Goal: Contribute content

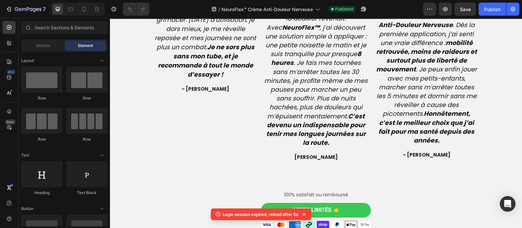
scroll to position [1794, 0]
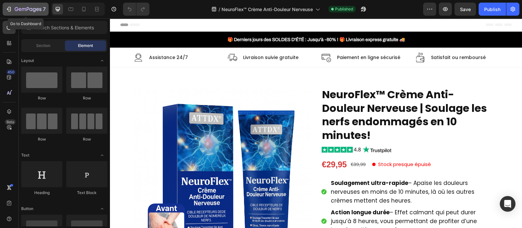
click at [30, 10] on icon "button" at bounding box center [30, 9] width 3 height 3
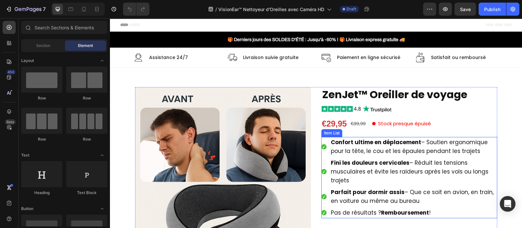
click at [358, 143] on strong "Confort ultime en déplacement" at bounding box center [376, 142] width 90 height 8
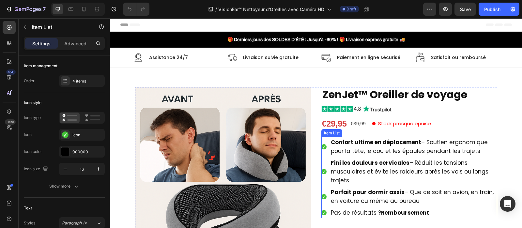
click at [358, 143] on strong "Confort ultime en déplacement" at bounding box center [376, 142] width 90 height 8
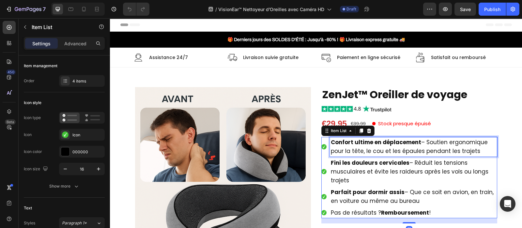
click at [358, 143] on strong "Confort ultime en déplacement" at bounding box center [376, 142] width 90 height 8
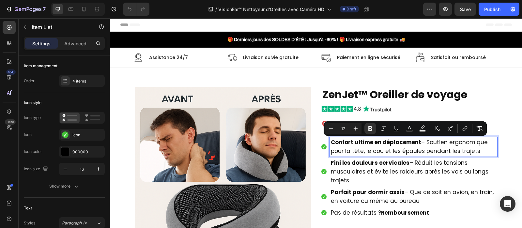
type input "15"
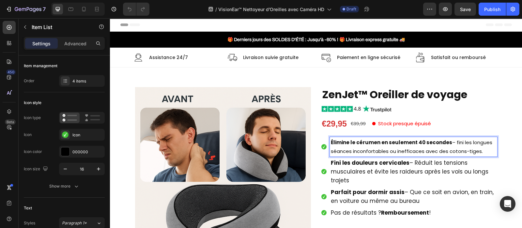
click at [358, 143] on strong "Élimine le cérumen en seulement 40 secondes" at bounding box center [391, 142] width 121 height 7
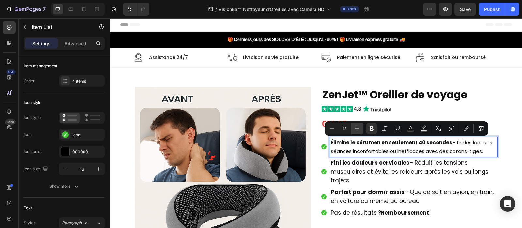
click at [357, 129] on icon "Editor contextual toolbar" at bounding box center [357, 129] width 4 height 4
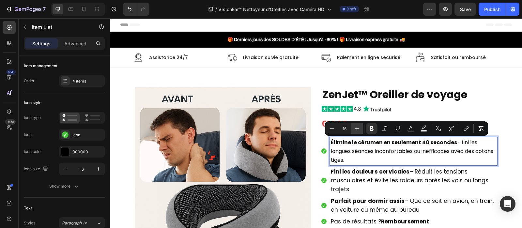
click at [357, 129] on icon "Editor contextual toolbar" at bounding box center [357, 129] width 4 height 4
type input "17"
click at [355, 185] on span "Fini les douleurs cervicales – Réduit les tensions musculaires et évite les rai…" at bounding box center [410, 180] width 158 height 25
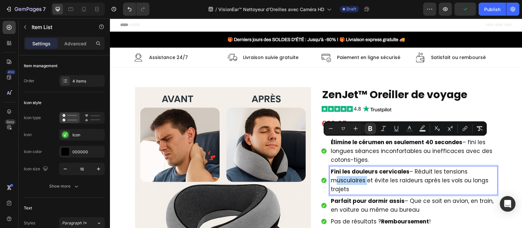
click at [355, 185] on span "Fini les douleurs cervicales – Réduit les tensions musculaires et évite les rai…" at bounding box center [410, 180] width 158 height 25
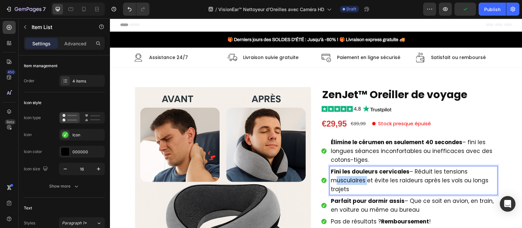
click at [355, 185] on span "Fini les douleurs cervicales – Réduit les tensions musculaires et évite les rai…" at bounding box center [410, 180] width 158 height 25
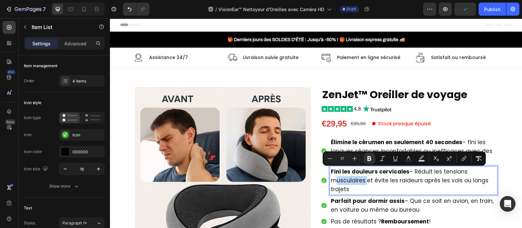
click at [355, 185] on span "Fini les douleurs cervicales – Réduit les tensions musculaires et évite les rai…" at bounding box center [410, 180] width 158 height 25
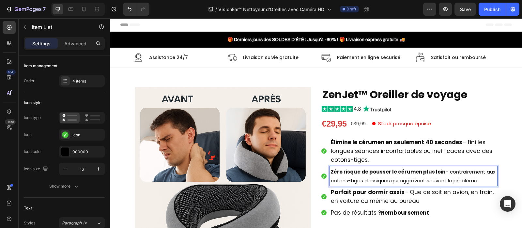
click at [355, 185] on p "Zéro risque de pousser le cérumen plus loin – contrairement aux cotons-tiges cl…" at bounding box center [413, 176] width 165 height 18
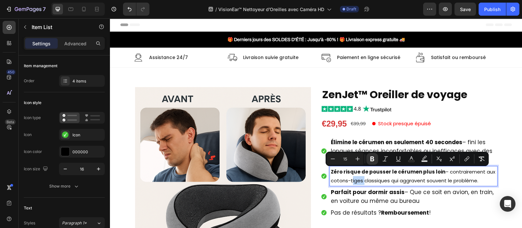
click at [355, 185] on p "Zéro risque de pousser le cérumen plus loin – contrairement aux cotons-tiges cl…" at bounding box center [413, 176] width 165 height 18
click at [356, 157] on icon "Editor contextual toolbar" at bounding box center [357, 159] width 7 height 7
type input "17"
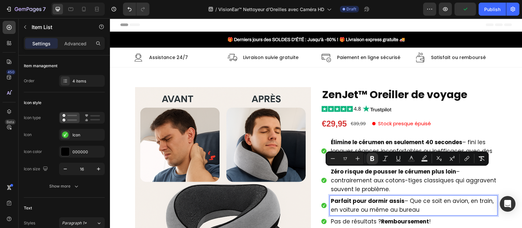
click at [371, 205] on strong "Parfait pour dormir assis" at bounding box center [368, 201] width 74 height 8
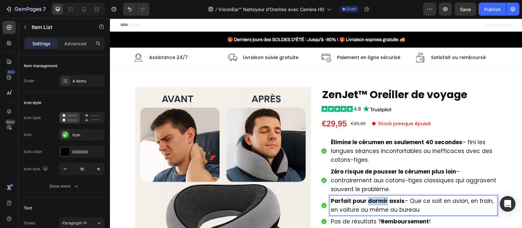
click at [371, 205] on strong "Parfait pour dormir assis" at bounding box center [368, 201] width 74 height 8
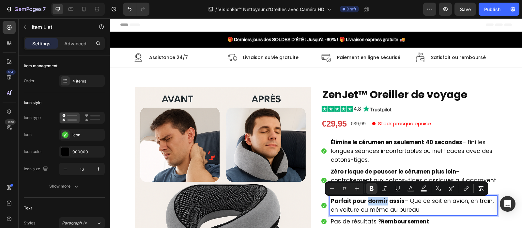
click at [371, 205] on strong "Parfait pour dormir assis" at bounding box center [368, 201] width 74 height 8
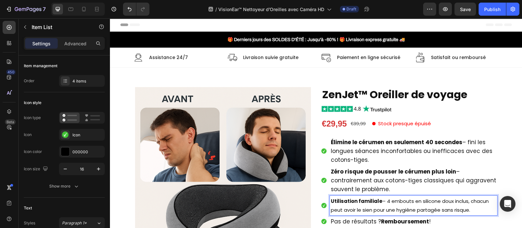
click at [371, 205] on strong "Utilisation familiale" at bounding box center [357, 201] width 52 height 7
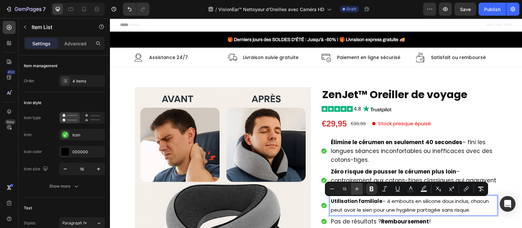
click at [356, 190] on icon "Editor contextual toolbar" at bounding box center [357, 189] width 7 height 7
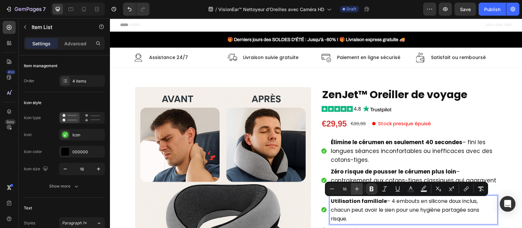
click at [356, 190] on icon "Editor contextual toolbar" at bounding box center [357, 189] width 7 height 7
type input "17"
click at [350, 209] on span "Utilisation familiale – 4 embouts en silicone doux inclus, chacun peut avoir le…" at bounding box center [410, 209] width 159 height 25
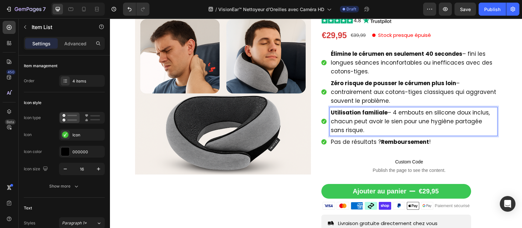
scroll to position [95, 0]
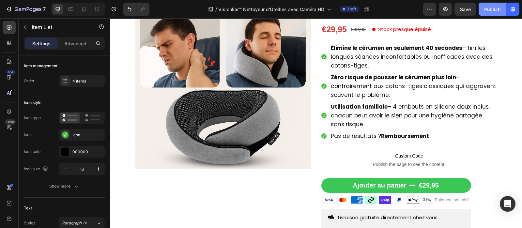
click at [491, 10] on div "Publish" at bounding box center [492, 9] width 16 height 7
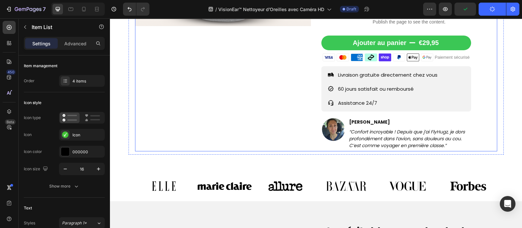
scroll to position [237, 0]
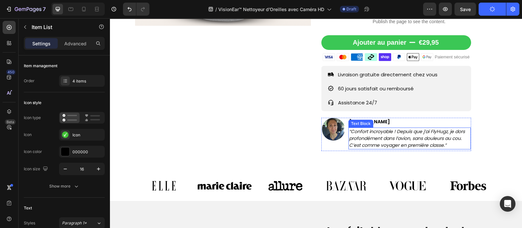
click at [361, 138] on icon "“Confort incroyable ! Depuis que j’ai FlyHugz, je dors profondément dans l’avio…" at bounding box center [407, 138] width 116 height 20
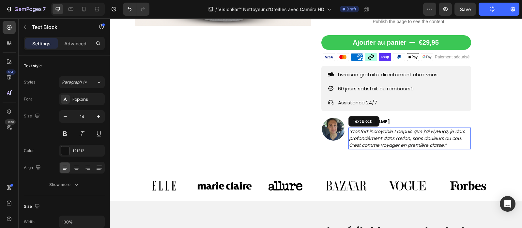
click at [361, 138] on icon "“Confort incroyable ! Depuis que j’ai FlyHugz, je dors profondément dans l’avio…" at bounding box center [407, 138] width 116 height 20
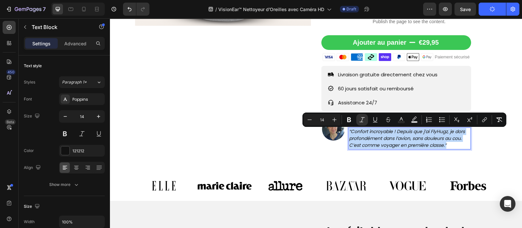
click at [361, 138] on icon "“Confort incroyable ! Depuis que j’ai FlyHugz, je dors profondément dans l’avio…" at bounding box center [407, 138] width 116 height 20
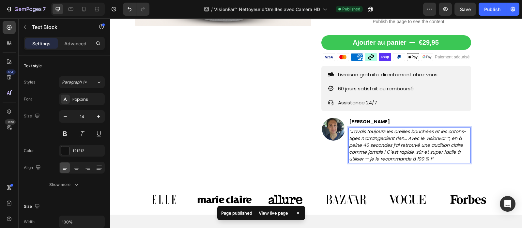
click at [361, 138] on icon "“J’avais toujours les oreilles bouchées et les cotons-tiges n’arrangeaient rien…" at bounding box center [407, 145] width 117 height 34
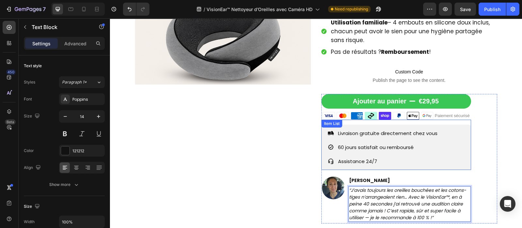
scroll to position [160, 0]
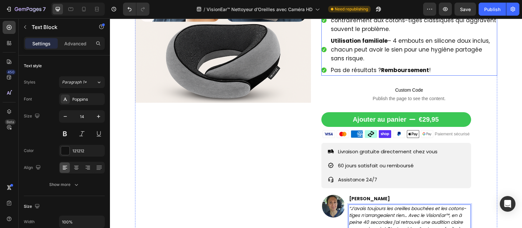
click at [374, 72] on span "Pas de résultats ? Remboursement !" at bounding box center [381, 70] width 100 height 8
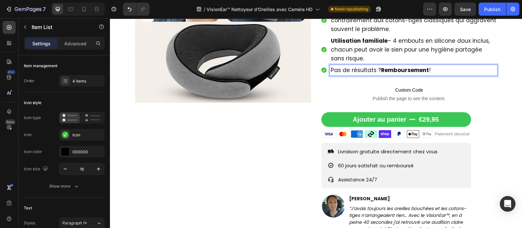
click at [374, 72] on span "Pas de résultats ? Remboursement !" at bounding box center [381, 70] width 100 height 8
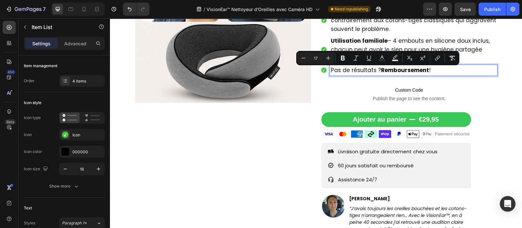
copy span "Pas de résultats ? Remboursement !"
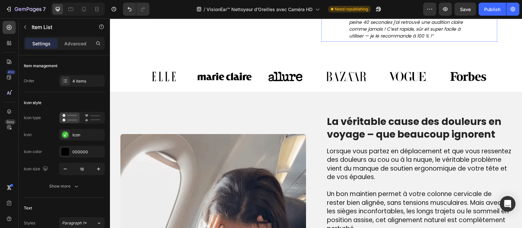
scroll to position [368, 0]
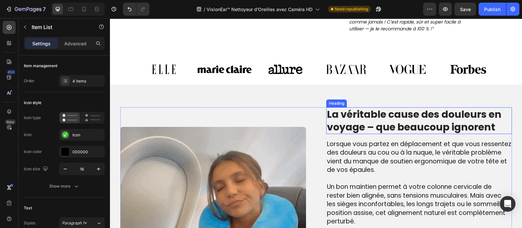
click at [387, 118] on h2 "La véritable cause des douleurs en voyage – que beaucoup ignorent" at bounding box center [419, 120] width 186 height 27
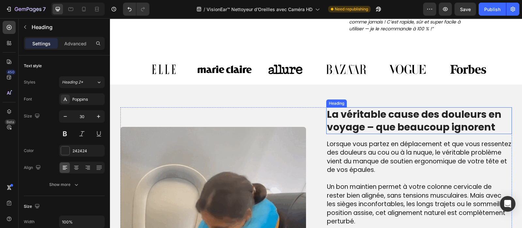
click at [387, 118] on h2 "La véritable cause des douleurs en voyage – que beaucoup ignorent" at bounding box center [419, 120] width 186 height 27
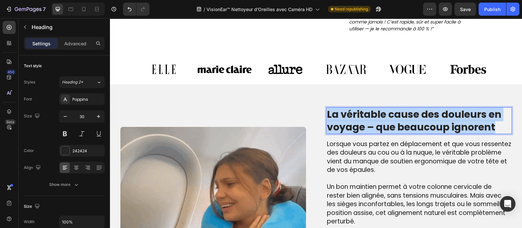
click at [387, 118] on p "La véritable cause des douleurs en voyage – que beaucoup ignorent" at bounding box center [419, 120] width 184 height 25
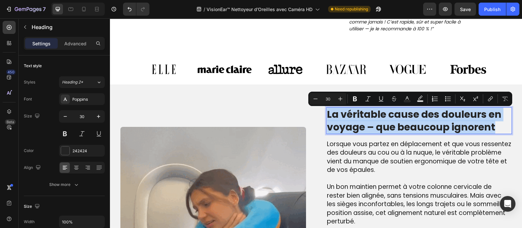
click at [387, 118] on p "La véritable cause des douleurs en voyage – que beaucoup ignorent" at bounding box center [419, 120] width 184 height 25
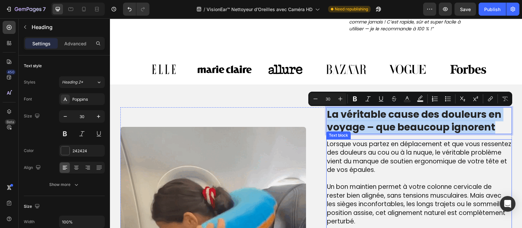
click at [368, 154] on span "Lorsque vous partez en déplacement et que vous ressentez des douleurs au cou ou…" at bounding box center [419, 157] width 184 height 35
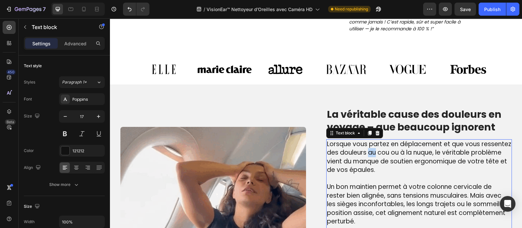
click at [368, 154] on span "Lorsque vous partez en déplacement et que vous ressentez des douleurs au cou ou…" at bounding box center [419, 157] width 184 height 35
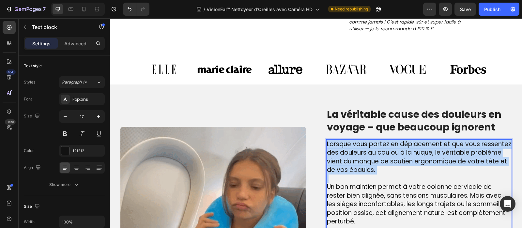
click at [368, 154] on span "Lorsque vous partez en déplacement et que vous ressentez des douleurs au cou ou…" at bounding box center [419, 157] width 184 height 35
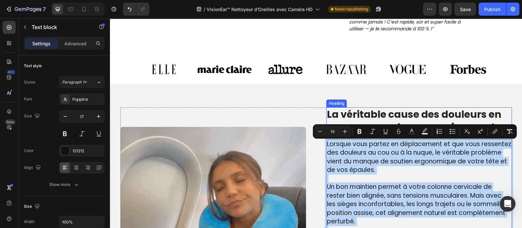
click at [362, 113] on p "La véritable cause des douleurs en voyage – que beaucoup ignorent" at bounding box center [419, 120] width 184 height 25
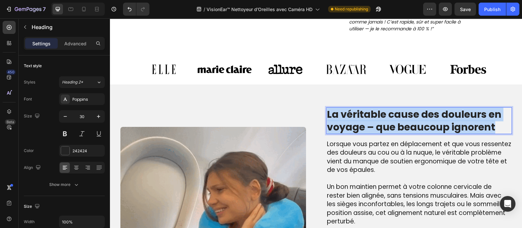
click at [362, 113] on p "La véritable cause des douleurs en voyage – que beaucoup ignorent" at bounding box center [419, 120] width 184 height 25
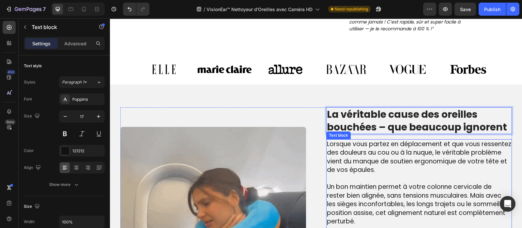
click at [359, 156] on span "Lorsque vous partez en déplacement et que vous ressentez des douleurs au cou ou…" at bounding box center [419, 157] width 184 height 35
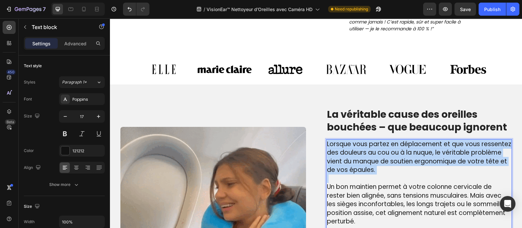
click at [359, 156] on span "Lorsque vous partez en déplacement et que vous ressentez des douleurs au cou ou…" at bounding box center [419, 157] width 184 height 35
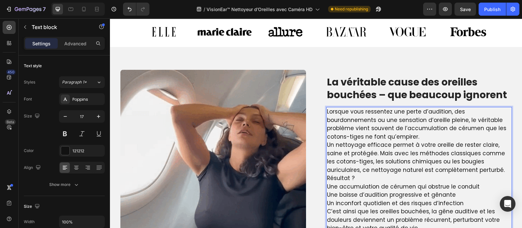
scroll to position [434, 0]
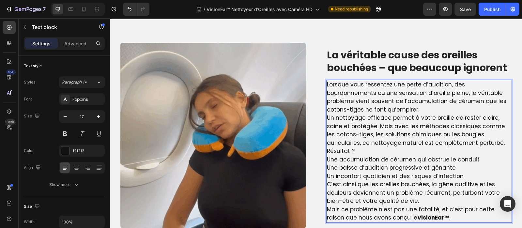
click at [457, 175] on p "Une accumulation de cérumen qui obstrue le conduit Une baisse d’audition progre…" at bounding box center [419, 168] width 184 height 25
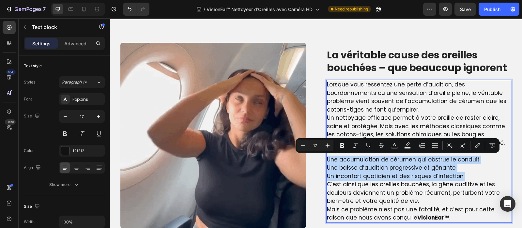
drag, startPoint x: 457, startPoint y: 175, endPoint x: 328, endPoint y: 160, distance: 130.3
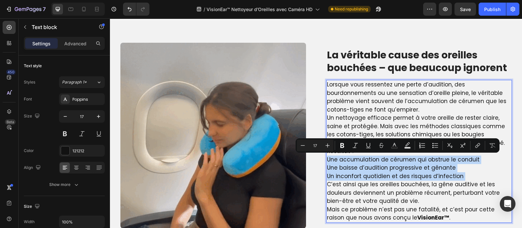
click at [328, 160] on p "Une accumulation de cérumen qui obstrue le conduit Une baisse d’audition progre…" at bounding box center [419, 168] width 184 height 25
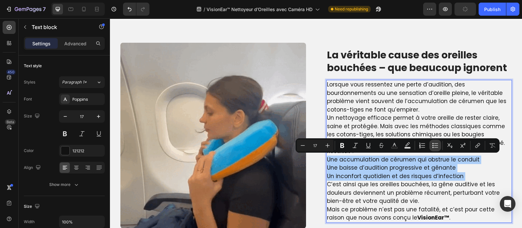
click at [435, 145] on icon "Editor contextual toolbar" at bounding box center [436, 145] width 4 height 0
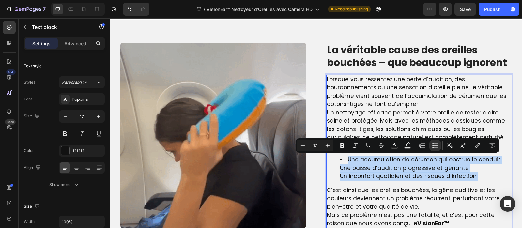
click at [340, 165] on li "Une accumulation de cérumen qui obstrue le conduit Une baisse d’audition progre…" at bounding box center [425, 168] width 171 height 25
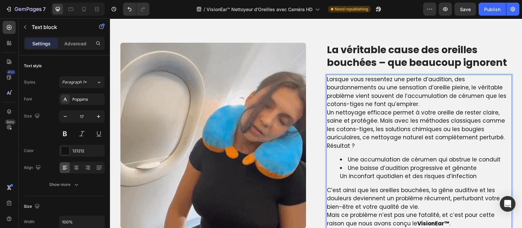
click at [398, 174] on li "Une baisse d’audition progressive et gênante Un inconfort quotidien et des risq…" at bounding box center [425, 172] width 171 height 17
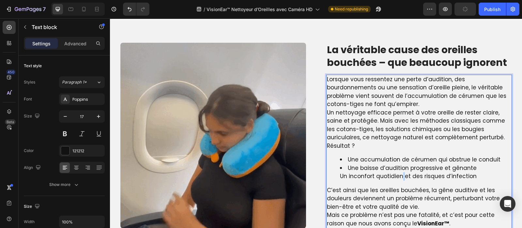
click at [398, 174] on li "Une baisse d’audition progressive et gênante Un inconfort quotidien et des risq…" at bounding box center [425, 172] width 171 height 17
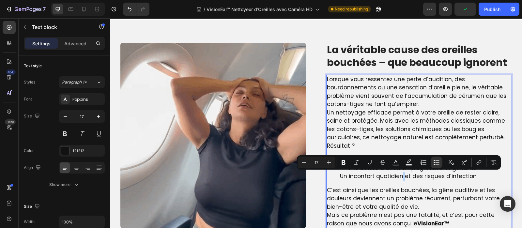
click at [398, 174] on li "Une baisse d’audition progressive et gênante Un inconfort quotidien et des risq…" at bounding box center [425, 172] width 171 height 17
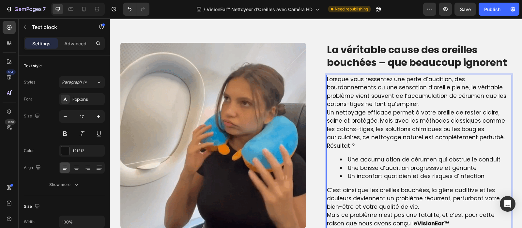
click at [371, 103] on p "Lorsque vous ressentez une perte d’audition, des bourdonnements ou une sensatio…" at bounding box center [419, 91] width 184 height 33
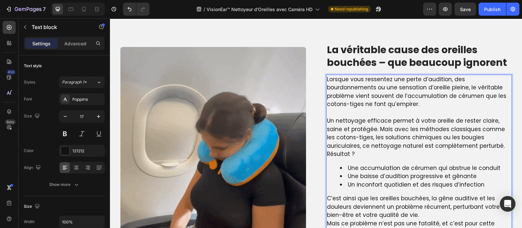
click at [464, 146] on p "Un nettoyage efficace permet à votre oreille de rester claire, saine et protégé…" at bounding box center [419, 133] width 184 height 33
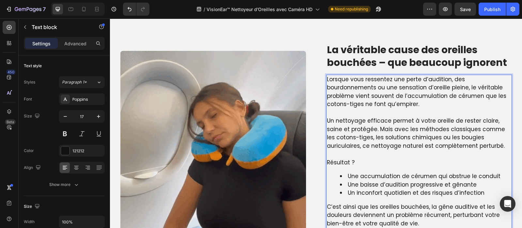
scroll to position [500, 0]
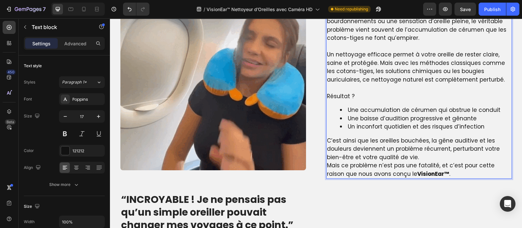
click at [418, 160] on p "C’est ainsi que les oreilles bouchées, la gêne auditive et les douleurs devienn…" at bounding box center [419, 149] width 184 height 25
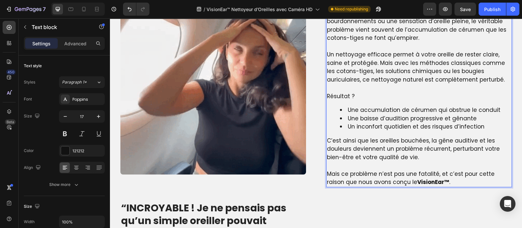
click at [399, 159] on p "C’est ainsi que les oreilles bouchées, la gêne auditive et les douleurs devienn…" at bounding box center [419, 149] width 184 height 25
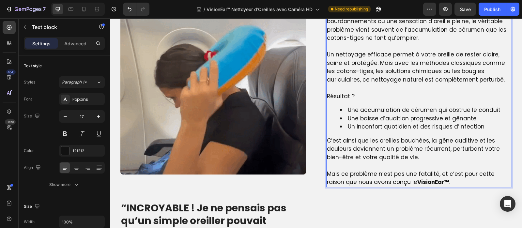
click at [399, 159] on p "C’est ainsi que les oreilles bouchées, la gêne auditive et les douleurs devienn…" at bounding box center [419, 149] width 184 height 25
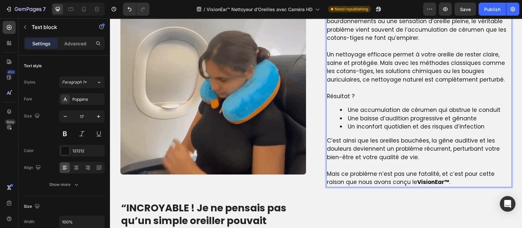
click at [399, 159] on p "C’est ainsi que les oreilles bouchées, la gêne auditive et les douleurs devienn…" at bounding box center [419, 149] width 184 height 25
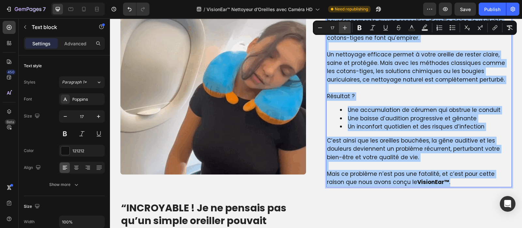
click at [345, 29] on icon "Editor contextual toolbar" at bounding box center [345, 27] width 7 height 7
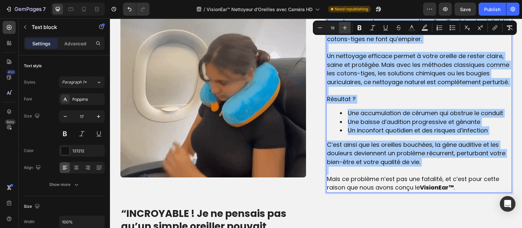
click at [345, 29] on icon "Editor contextual toolbar" at bounding box center [345, 27] width 7 height 7
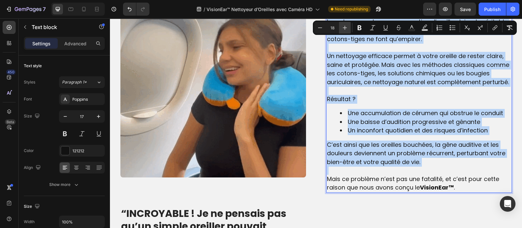
type input "19"
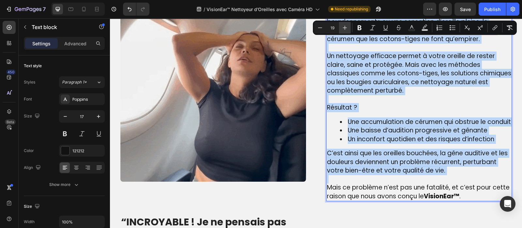
scroll to position [511, 0]
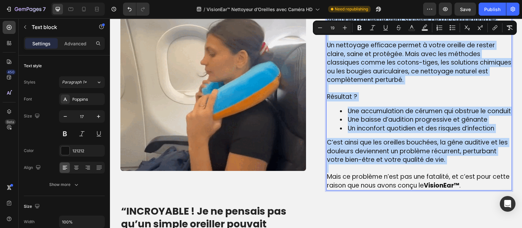
click at [367, 112] on span "Une accumulation de cérumen qui obstrue le conduit" at bounding box center [429, 111] width 163 height 9
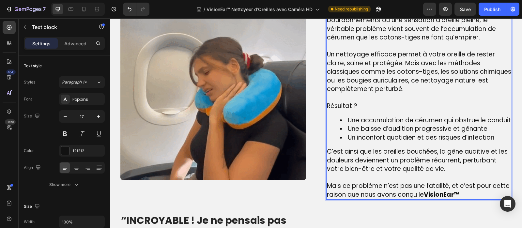
scroll to position [503, 0]
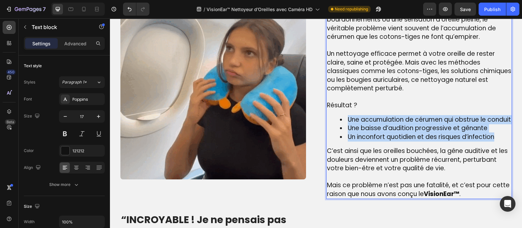
drag, startPoint x: 343, startPoint y: 116, endPoint x: 497, endPoint y: 145, distance: 157.5
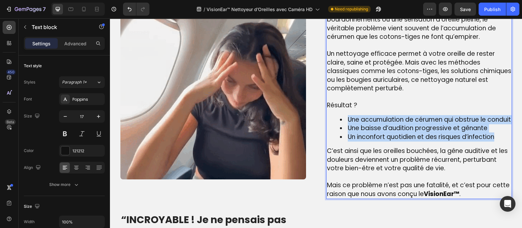
click at [497, 142] on ul "Une accumulation de cérumen qui obstrue le conduit Une baisse d’audition progre…" at bounding box center [419, 128] width 184 height 26
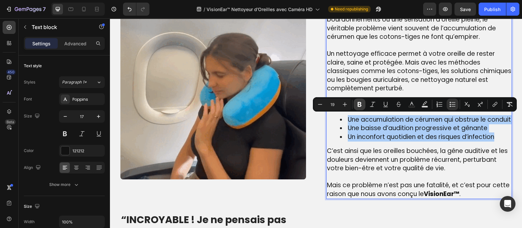
click at [359, 102] on icon "Editor contextual toolbar" at bounding box center [360, 104] width 4 height 5
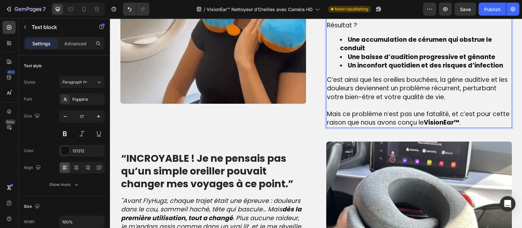
scroll to position [583, 0]
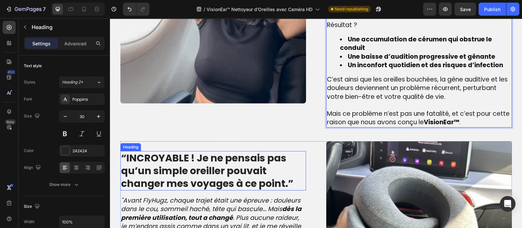
click at [244, 180] on strong "“INCROYABLE ! Je ne pensais pas qu’un simple oreiller pouvait changer mes voyag…" at bounding box center [207, 170] width 172 height 39
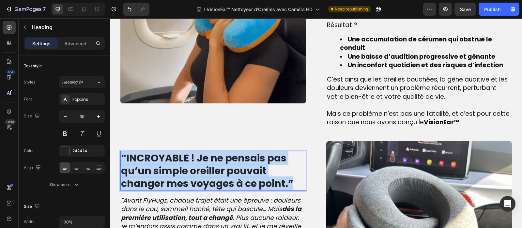
click at [244, 180] on strong "“INCROYABLE ! Je ne pensais pas qu’un simple oreiller pouvait changer mes voyag…" at bounding box center [207, 170] width 172 height 39
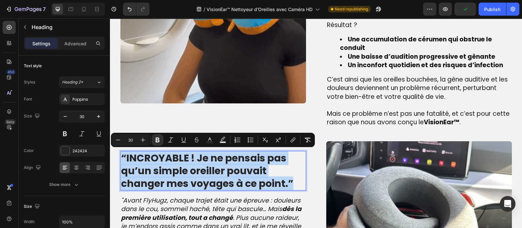
copy strong "“INCROYABLE ! Je ne pensais pas qu’un simple oreiller pouvait changer mes voyag…"
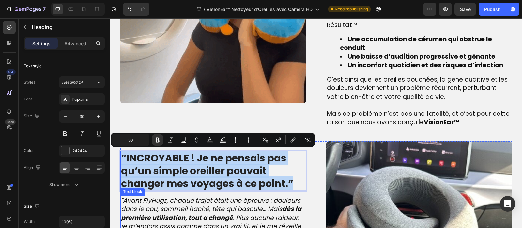
click at [229, 201] on icon ""Avant FlyHugz, chaque trajet était une épreuve : douleurs dans le cou, sommeil…" at bounding box center [211, 217] width 180 height 43
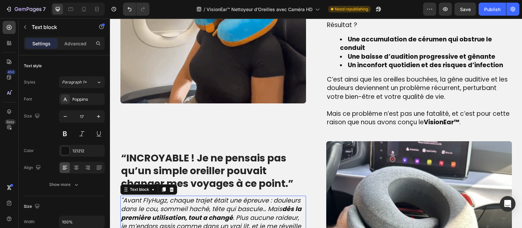
click at [229, 201] on icon ""Avant FlyHugz, chaque trajet était une épreuve : douleurs dans le cou, sommeil…" at bounding box center [211, 217] width 180 height 43
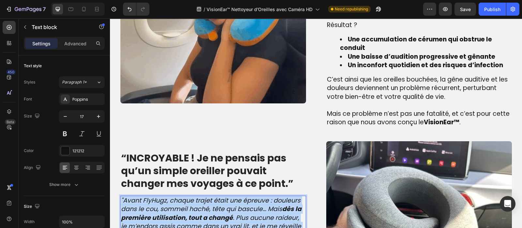
click at [229, 201] on icon ""Avant FlyHugz, chaque trajet était une épreuve : douleurs dans le cou, sommeil…" at bounding box center [211, 217] width 180 height 43
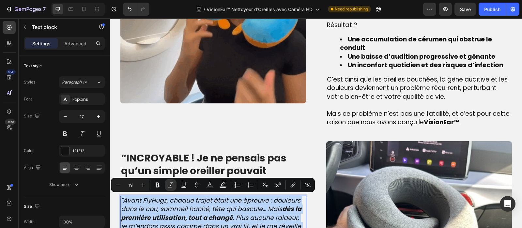
copy div ""Avant FlyHugz, chaque trajet était une épreuve : douleurs dans le cou, sommeil…"
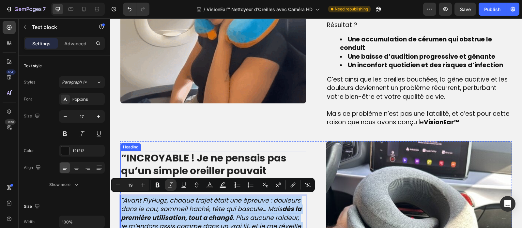
click at [234, 159] on strong "“INCROYABLE ! Je ne pensais pas qu’un simple oreiller pouvait changer mes voyag…" at bounding box center [207, 170] width 172 height 39
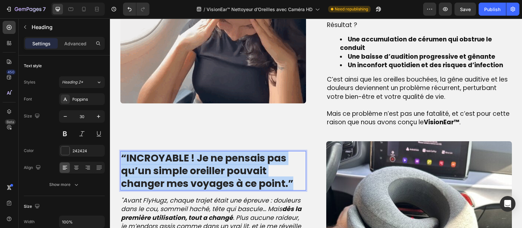
click at [234, 159] on strong "“INCROYABLE ! Je ne pensais pas qu’un simple oreiller pouvait changer mes voyag…" at bounding box center [207, 170] width 172 height 39
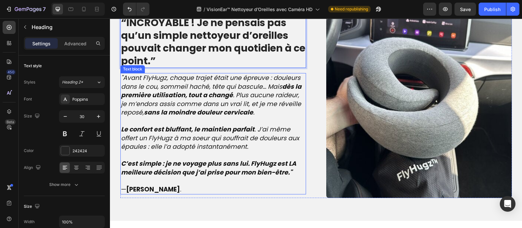
scroll to position [722, 0]
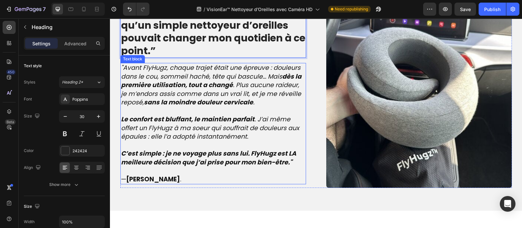
click at [292, 159] on p "C’est simple : je ne voyage plus sans lui. FlyHugz est LA meilleure décision qu…" at bounding box center [213, 157] width 184 height 17
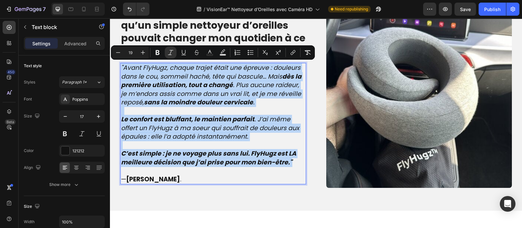
drag, startPoint x: 292, startPoint y: 159, endPoint x: 218, endPoint y: 76, distance: 111.1
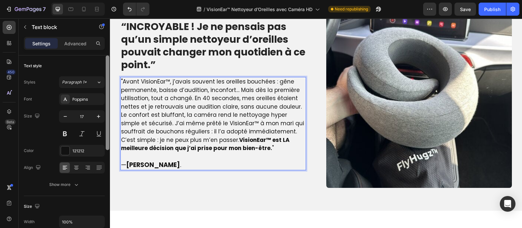
scroll to position [736, 0]
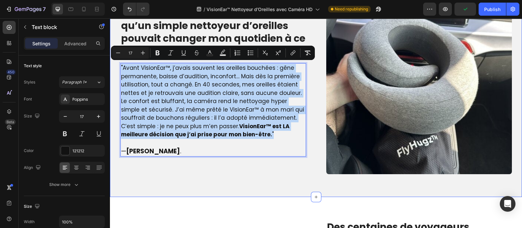
drag, startPoint x: 271, startPoint y: 133, endPoint x: 110, endPoint y: 53, distance: 179.6
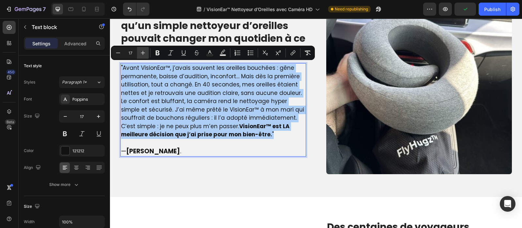
click at [146, 51] on button "Plus" at bounding box center [143, 53] width 12 height 12
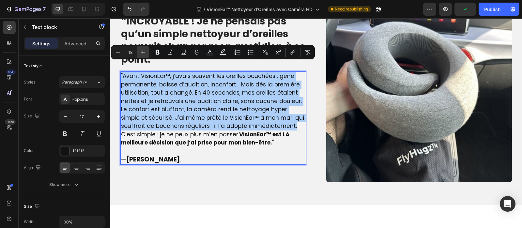
click at [146, 51] on button "Plus" at bounding box center [143, 52] width 12 height 12
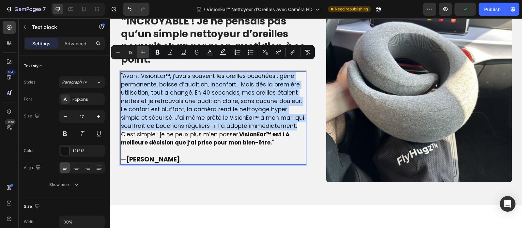
type input "19"
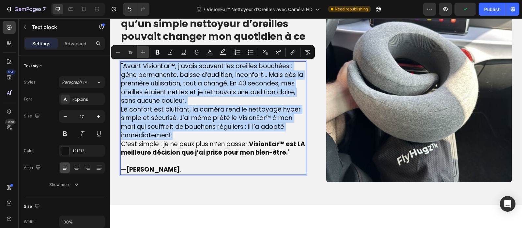
scroll to position [726, 0]
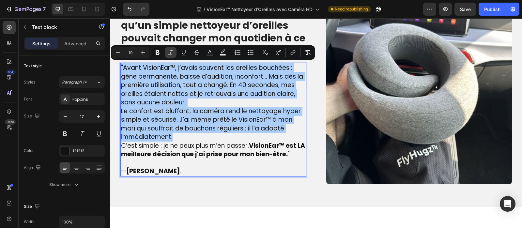
click at [174, 52] on button "Italic" at bounding box center [171, 53] width 12 height 12
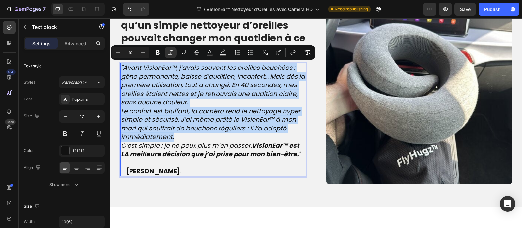
click at [196, 102] on p ""Avant VisionEar™, j’avais souvent les oreilles bouchées : gêne permanente, bai…" at bounding box center [213, 85] width 184 height 43
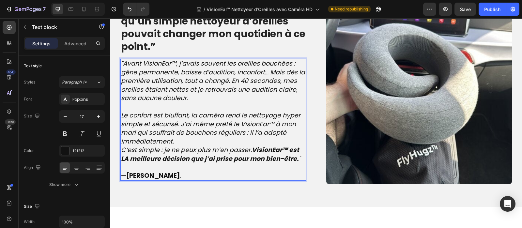
scroll to position [722, 0]
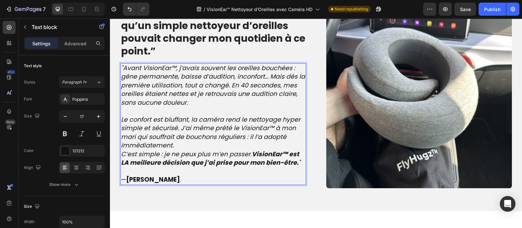
click at [174, 146] on p "Le confort est bluffant, la caméra rend le nettoyage hyper simple et sécurisé. …" at bounding box center [213, 132] width 184 height 35
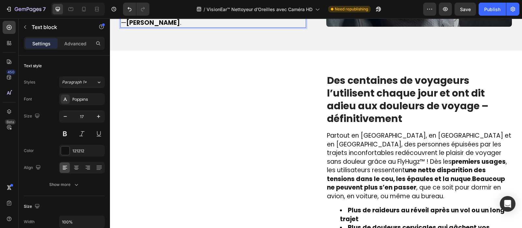
scroll to position [885, 0]
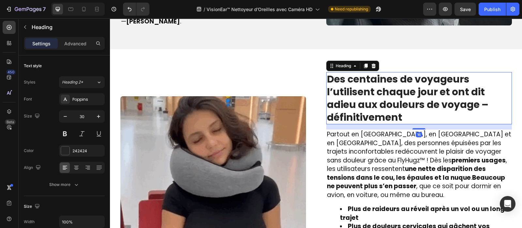
click at [368, 100] on strong "Des centaines de voyageurs l’utilisent chaque jour et ont dit adieu aux douleur…" at bounding box center [407, 98] width 161 height 52
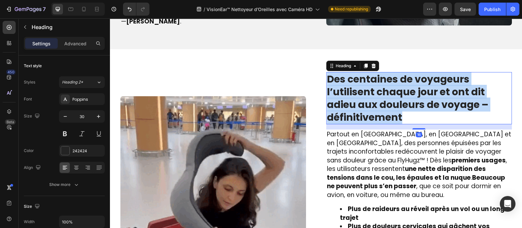
click at [368, 100] on strong "Des centaines de voyageurs l’utilisent chaque jour et ont dit adieu aux douleur…" at bounding box center [407, 98] width 161 height 52
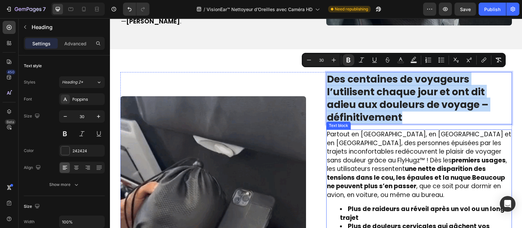
click at [371, 147] on span "Partout en [GEOGRAPHIC_DATA], en [GEOGRAPHIC_DATA] et en [GEOGRAPHIC_DATA], des…" at bounding box center [419, 164] width 184 height 69
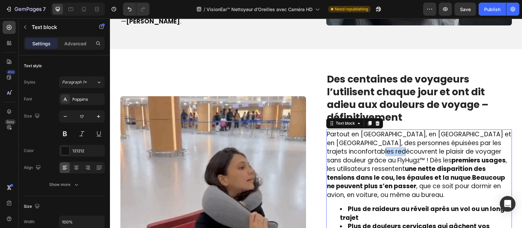
click at [371, 147] on span "Partout en [GEOGRAPHIC_DATA], en [GEOGRAPHIC_DATA] et en [GEOGRAPHIC_DATA], des…" at bounding box center [419, 164] width 184 height 69
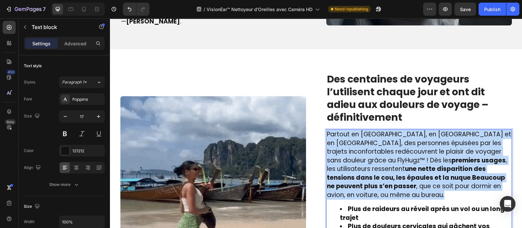
click at [371, 147] on span "Partout en [GEOGRAPHIC_DATA], en [GEOGRAPHIC_DATA] et en [GEOGRAPHIC_DATA], des…" at bounding box center [419, 164] width 184 height 69
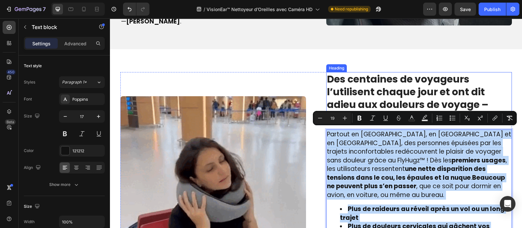
click at [356, 89] on strong "Des centaines de voyageurs l’utilisent chaque jour et ont dit adieu aux douleur…" at bounding box center [407, 98] width 161 height 52
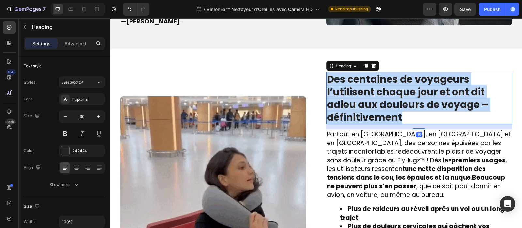
click at [356, 89] on strong "Des centaines de voyageurs l’utilisent chaque jour et ont dit adieu aux douleur…" at bounding box center [407, 98] width 161 height 52
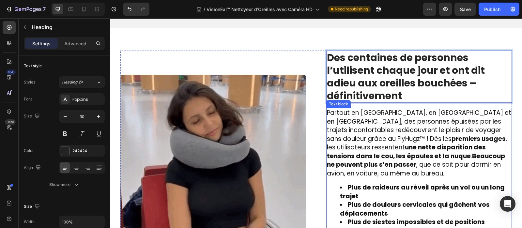
scroll to position [907, 0]
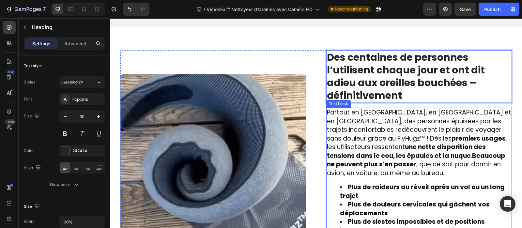
click at [369, 143] on strong "une nette disparition des tensions dans le cou, les épaules et la nuque" at bounding box center [406, 152] width 159 height 18
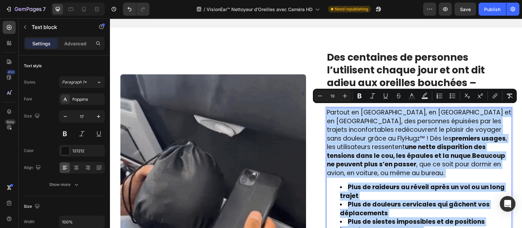
type input "17"
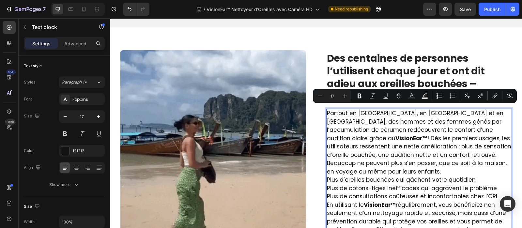
scroll to position [913, 0]
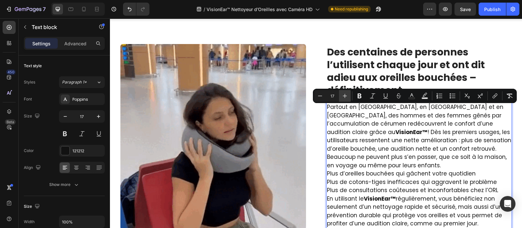
click at [344, 99] on icon "Editor contextual toolbar" at bounding box center [345, 96] width 7 height 7
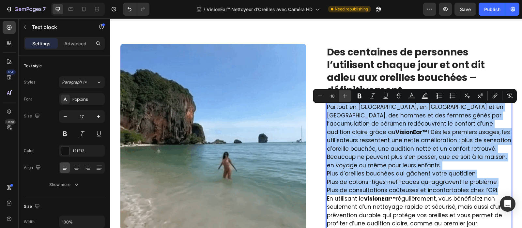
click at [344, 99] on icon "Editor contextual toolbar" at bounding box center [345, 96] width 7 height 7
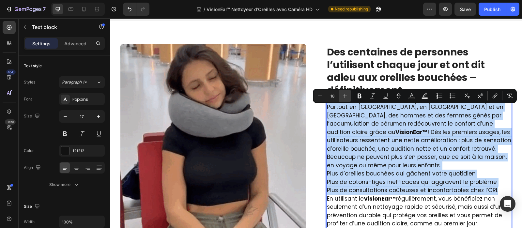
type input "19"
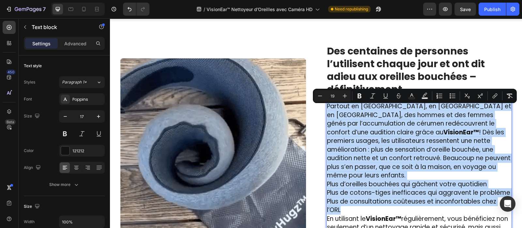
click at [366, 188] on span "Plus de cotons-tiges inefficaces qui aggravent le problème" at bounding box center [418, 192] width 183 height 9
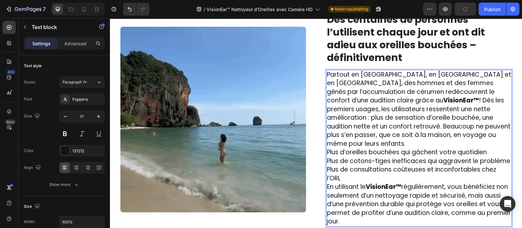
scroll to position [953, 0]
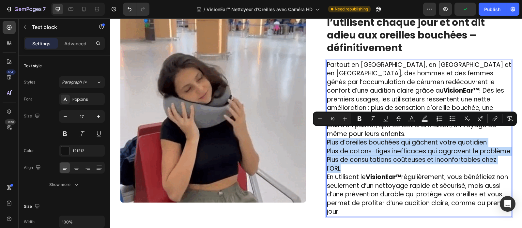
drag, startPoint x: 339, startPoint y: 157, endPoint x: 323, endPoint y: 134, distance: 27.7
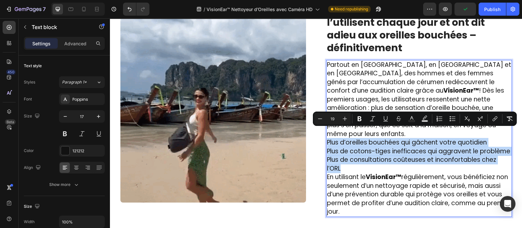
click at [326, 134] on div "Partout en [GEOGRAPHIC_DATA], en [GEOGRAPHIC_DATA] et en [GEOGRAPHIC_DATA], des…" at bounding box center [419, 138] width 186 height 157
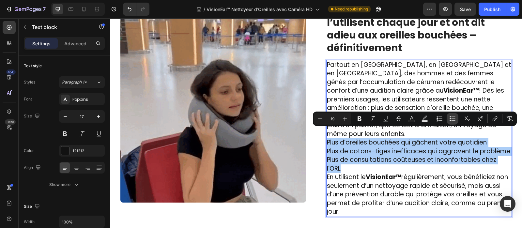
click at [450, 118] on icon "Editor contextual toolbar" at bounding box center [450, 118] width 1 height 1
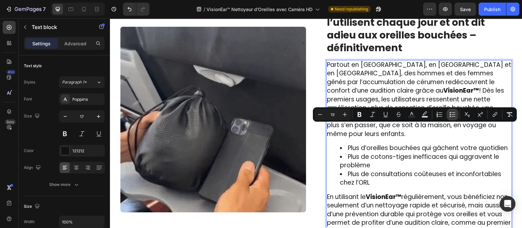
scroll to position [963, 0]
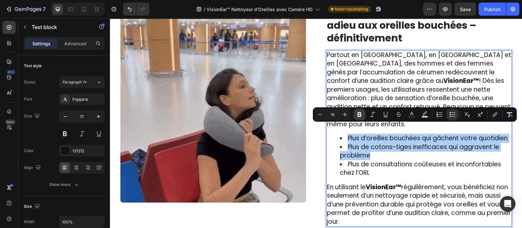
click at [357, 116] on icon "Editor contextual toolbar" at bounding box center [359, 114] width 7 height 7
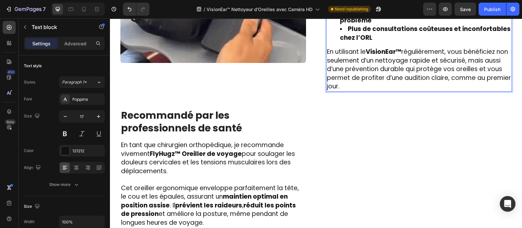
scroll to position [1135, 0]
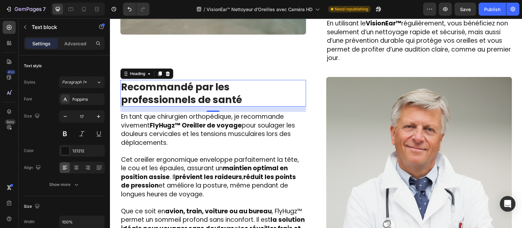
click at [190, 86] on h2 "Recommandé par les professionnels de santé" at bounding box center [213, 93] width 186 height 27
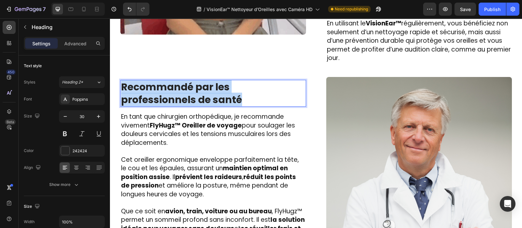
click at [190, 86] on p "Recommandé par les professionnels de santé" at bounding box center [213, 93] width 184 height 25
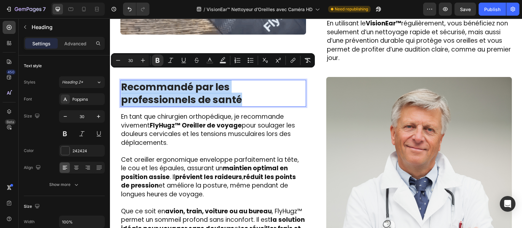
click at [190, 86] on p "Recommandé par les professionnels de santé" at bounding box center [213, 93] width 184 height 25
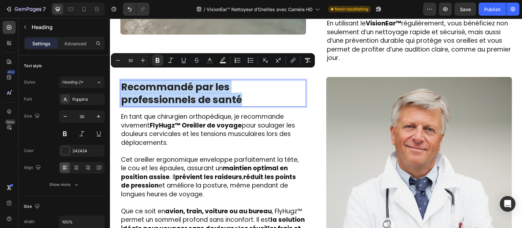
copy strong "Recommandé par les professionnels de santé"
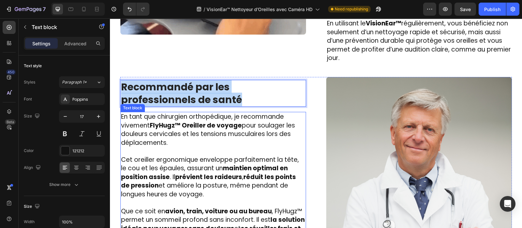
click at [174, 121] on strong "FlyHugz™ Oreiller de voyage" at bounding box center [196, 125] width 92 height 9
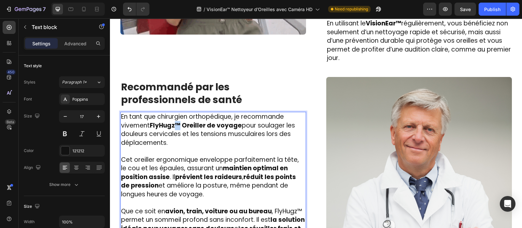
click at [174, 121] on strong "FlyHugz™ Oreiller de voyage" at bounding box center [196, 125] width 92 height 9
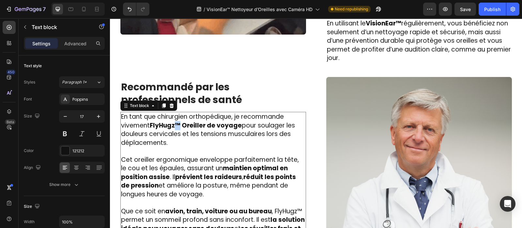
scroll to position [1132, 0]
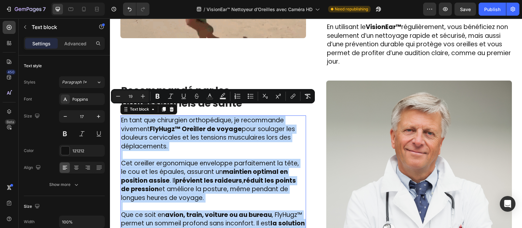
copy div "En tant que chirurgien orthopédique, je recommande vivement FlyHugz™ Oreiller d…"
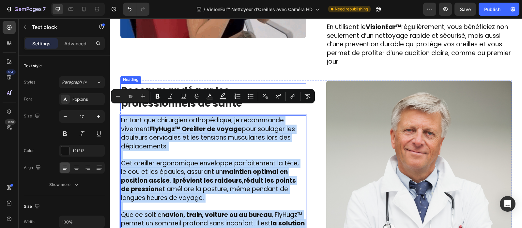
click at [231, 85] on strong "Recommandé par les professionnels de santé" at bounding box center [181, 97] width 121 height 27
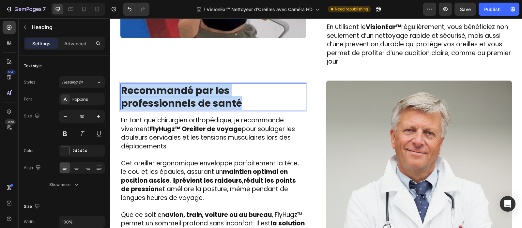
click at [231, 85] on strong "Recommandé par les professionnels de santé" at bounding box center [181, 97] width 121 height 27
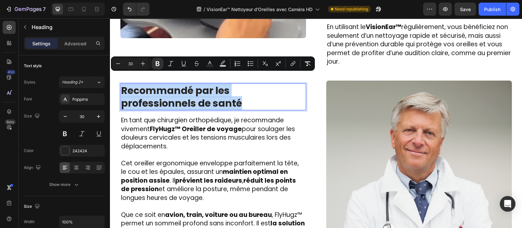
click at [231, 85] on strong "Recommandé par les professionnels de santé" at bounding box center [181, 97] width 121 height 27
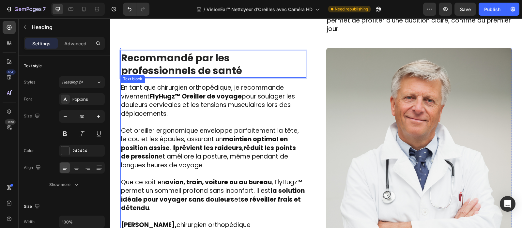
scroll to position [1177, 0]
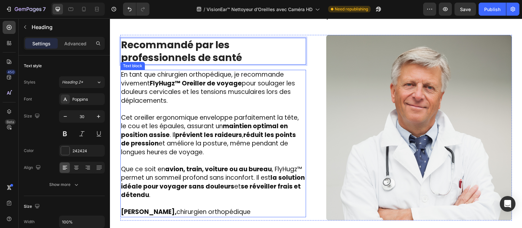
click at [189, 141] on span "Cet oreiller ergonomique enveloppe parfaitement la tête, le cou et les épaules,…" at bounding box center [210, 134] width 178 height 43
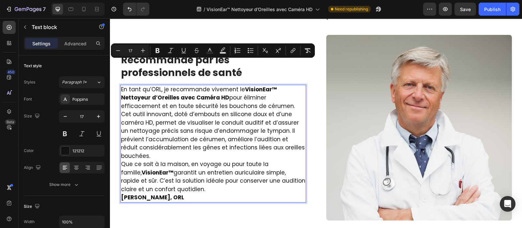
scroll to position [1192, 0]
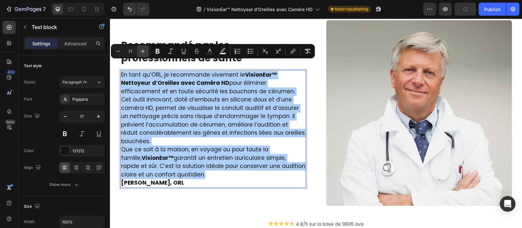
click at [142, 53] on icon "Editor contextual toolbar" at bounding box center [143, 51] width 7 height 7
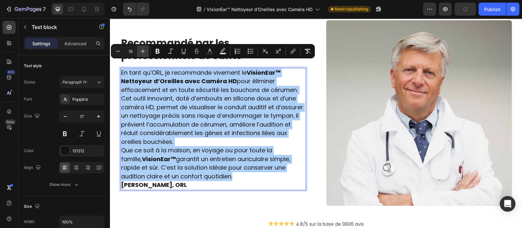
click at [142, 53] on icon "Editor contextual toolbar" at bounding box center [143, 51] width 7 height 7
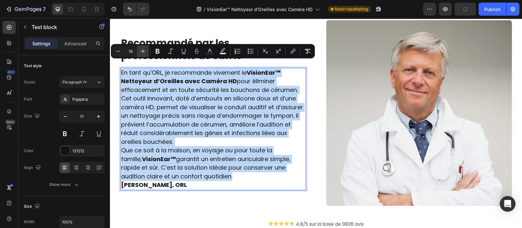
type input "19"
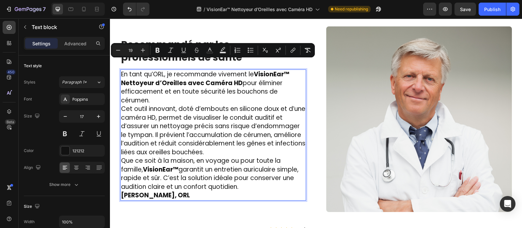
click at [150, 87] on p "En tant qu’ORL, je recommande vivement le VisionEar™ Nettoyeur d’[PERSON_NAME] …" at bounding box center [213, 87] width 184 height 35
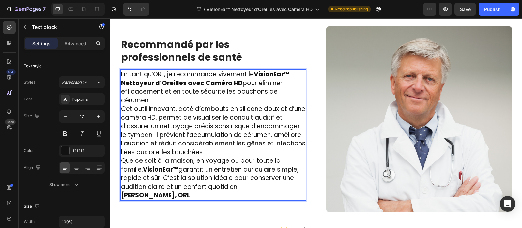
scroll to position [1182, 0]
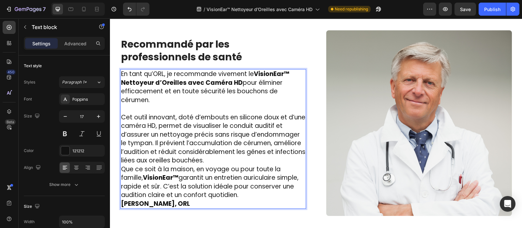
click at [239, 152] on p "Cet outil innovant, doté d’embouts en silicone doux et d’une caméra HD, permet …" at bounding box center [213, 139] width 184 height 52
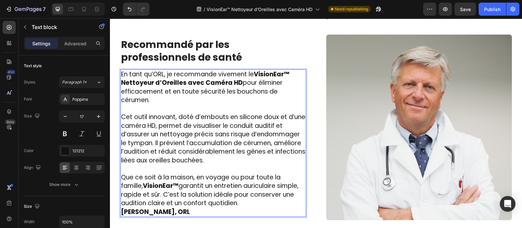
click at [211, 193] on p "Que ce soit à la maison, en voyage ou pour toute la famille, VisionEar™ garanti…" at bounding box center [213, 190] width 184 height 35
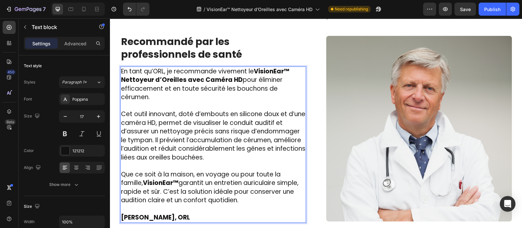
scroll to position [1174, 0]
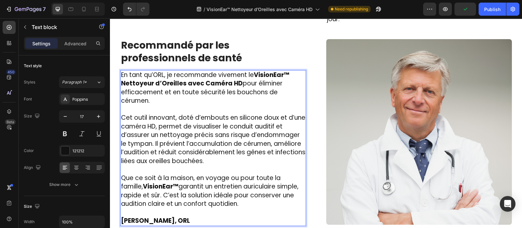
drag, startPoint x: 193, startPoint y: 208, endPoint x: 182, endPoint y: 208, distance: 11.1
click at [182, 216] on strong "[PERSON_NAME], ORL" at bounding box center [155, 220] width 69 height 9
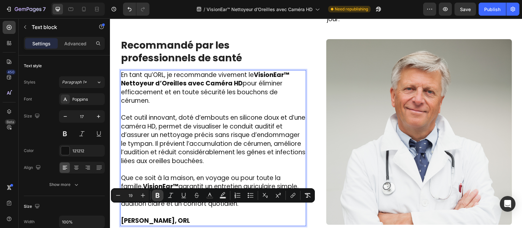
click at [156, 193] on icon "Editor contextual toolbar" at bounding box center [157, 195] width 7 height 7
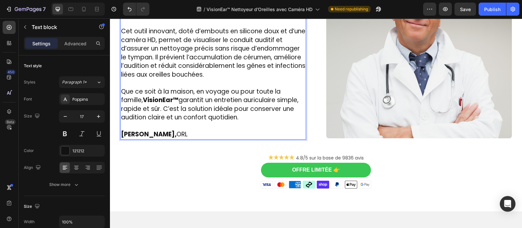
scroll to position [1260, 0]
click at [176, 130] on strong "[PERSON_NAME]," at bounding box center [148, 134] width 55 height 9
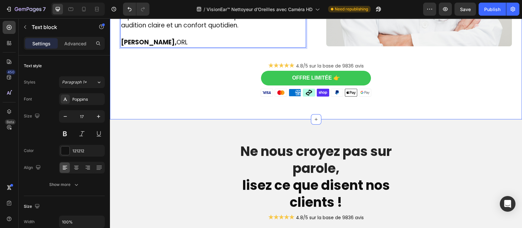
scroll to position [1353, 0]
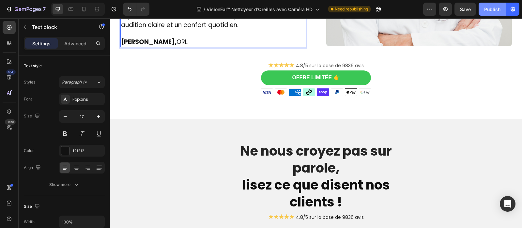
click at [486, 12] on div "Publish" at bounding box center [492, 9] width 16 height 7
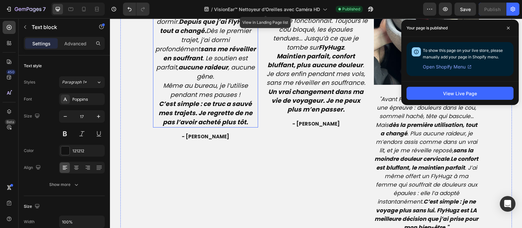
scroll to position [1608, 0]
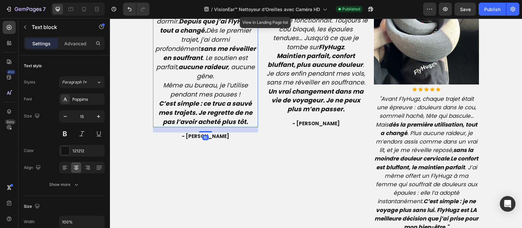
click at [222, 35] on strong "Depuis que j’ai FlyHugz, tout a changé." at bounding box center [207, 26] width 95 height 18
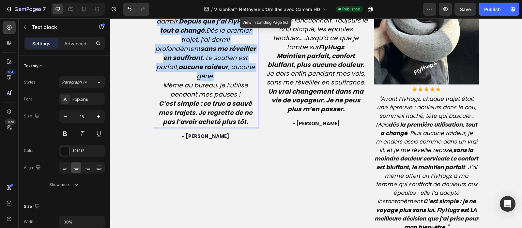
click at [222, 35] on strong "Depuis que j’ai FlyHugz, tout a changé." at bounding box center [207, 26] width 95 height 18
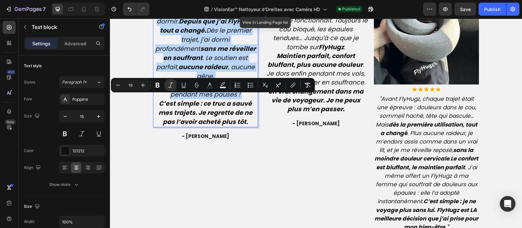
type input "15"
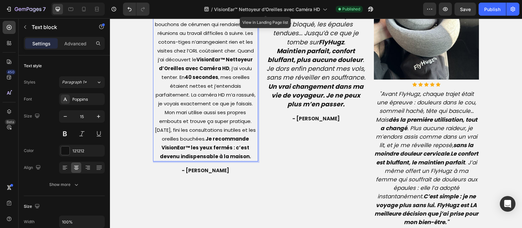
scroll to position [1657, 0]
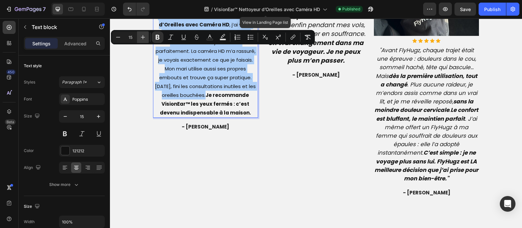
click at [143, 34] on icon "Editor contextual toolbar" at bounding box center [143, 37] width 7 height 7
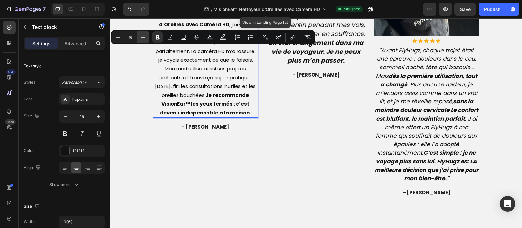
click at [143, 34] on icon "Editor contextual toolbar" at bounding box center [143, 37] width 7 height 7
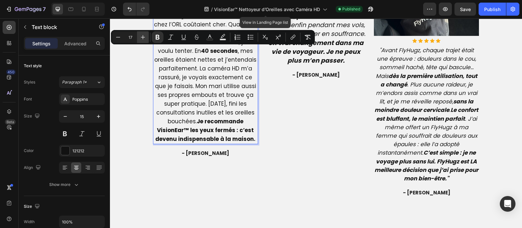
click at [143, 34] on icon "Editor contextual toolbar" at bounding box center [143, 37] width 7 height 7
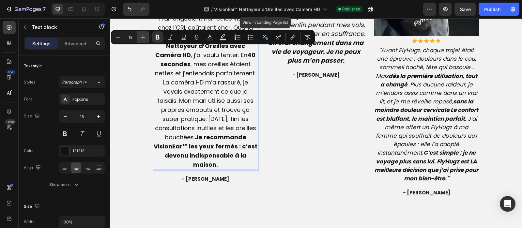
click at [143, 34] on icon "Editor contextual toolbar" at bounding box center [143, 37] width 7 height 7
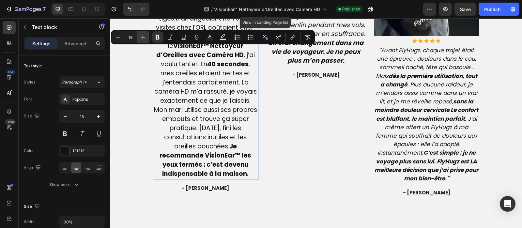
click at [143, 34] on icon "Editor contextual toolbar" at bounding box center [143, 37] width 7 height 7
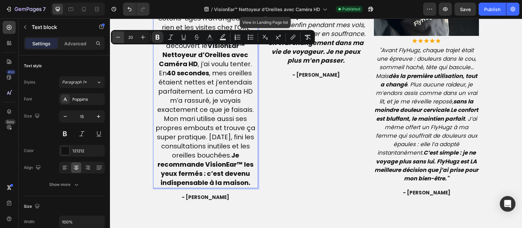
click at [119, 37] on icon "Editor contextual toolbar" at bounding box center [118, 37] width 7 height 7
type input "19"
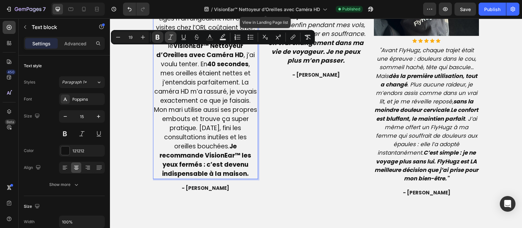
click at [170, 40] on button "Italic" at bounding box center [171, 37] width 12 height 12
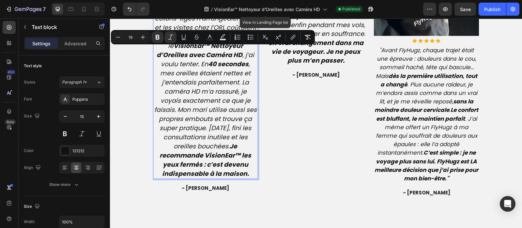
click at [233, 68] on p "Je n’aurais jamais cru retrouver une audition aussi [PERSON_NAME] en si peu de …" at bounding box center [206, 59] width 104 height 237
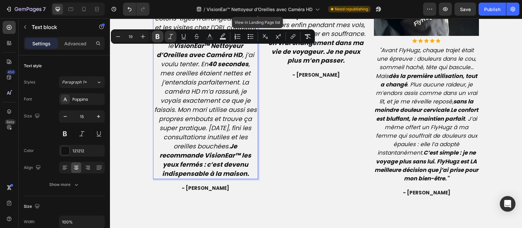
click at [161, 40] on button "Bold" at bounding box center [158, 37] width 12 height 12
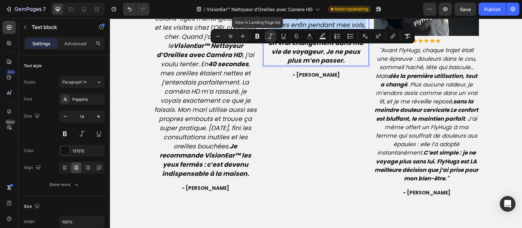
type input "14"
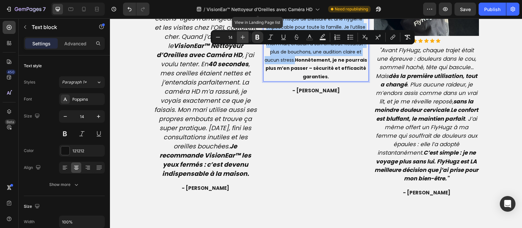
click at [239, 39] on button "Plus" at bounding box center [243, 37] width 12 height 12
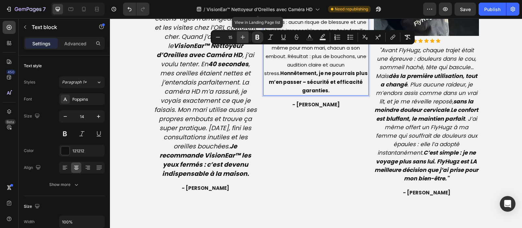
click at [239, 39] on button "Plus" at bounding box center [243, 37] width 12 height 12
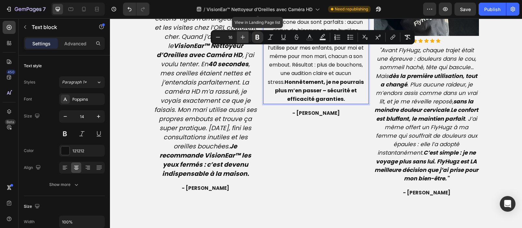
click at [239, 39] on button "Plus" at bounding box center [243, 37] width 12 height 12
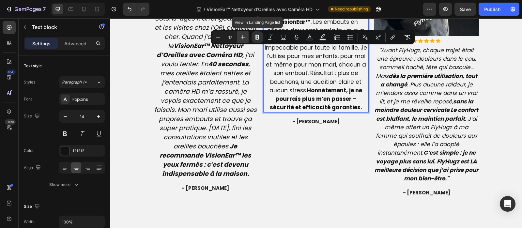
click at [239, 39] on button "Plus" at bounding box center [243, 37] width 12 height 12
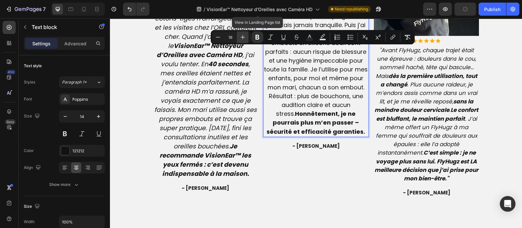
click at [239, 39] on button "Plus" at bounding box center [243, 37] width 12 height 12
type input "19"
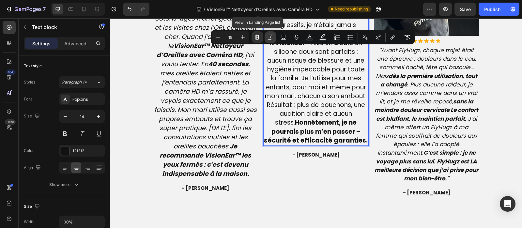
click at [269, 38] on icon "Editor contextual toolbar" at bounding box center [270, 37] width 7 height 7
click at [328, 67] on p "Quel soulagement d’enfin nettoyer mes oreilles sans risque !” Maman de deux enf…" at bounding box center [316, 43] width 104 height 204
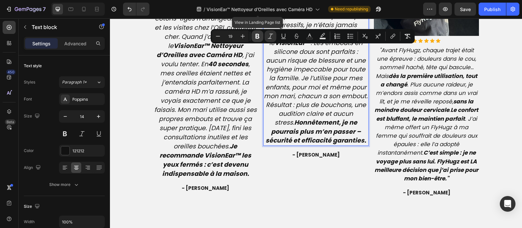
click at [259, 38] on icon "Editor contextual toolbar" at bounding box center [257, 36] width 4 height 5
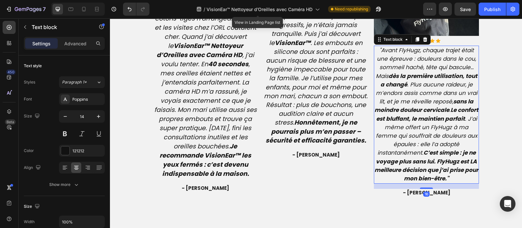
click at [404, 103] on icon ""Avant FlyHugz, chaque trajet était une épreuve : douleurs dans le cou, sommeil…" at bounding box center [426, 114] width 104 height 136
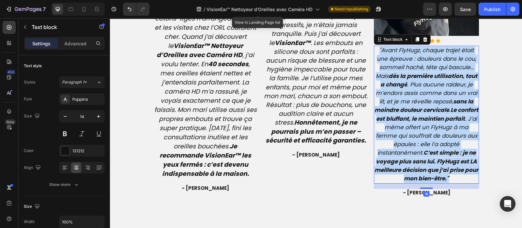
click at [404, 103] on icon ""Avant FlyHugz, chaque trajet était une épreuve : douleurs dans le cou, sommeil…" at bounding box center [426, 114] width 104 height 136
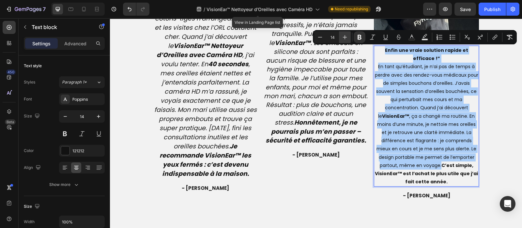
click at [343, 40] on icon "Editor contextual toolbar" at bounding box center [345, 37] width 7 height 7
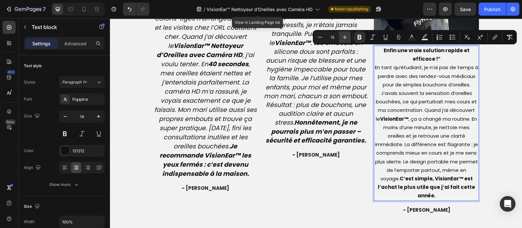
click at [343, 40] on icon "Editor contextual toolbar" at bounding box center [345, 37] width 7 height 7
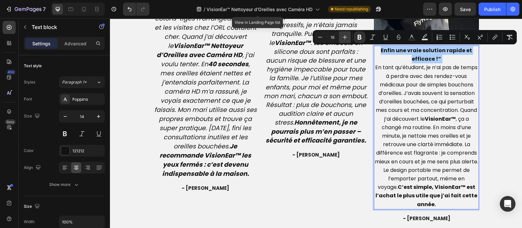
click at [343, 40] on icon "Editor contextual toolbar" at bounding box center [345, 37] width 7 height 7
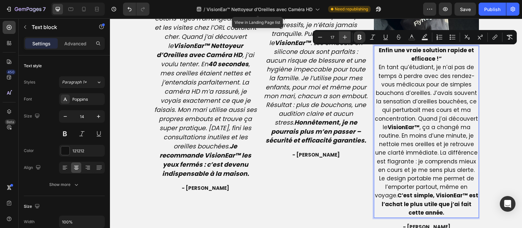
click at [343, 40] on icon "Editor contextual toolbar" at bounding box center [345, 37] width 7 height 7
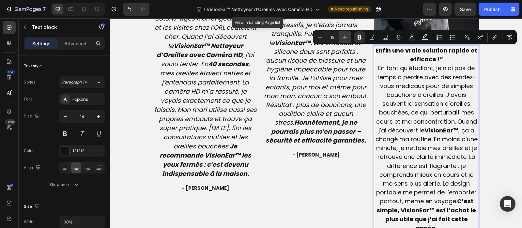
click at [343, 40] on icon "Editor contextual toolbar" at bounding box center [345, 37] width 7 height 7
type input "19"
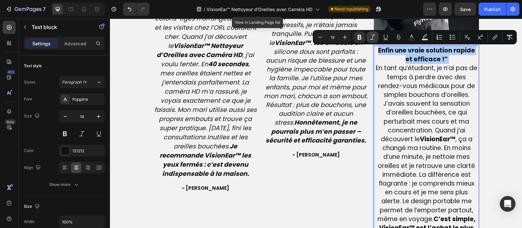
click at [370, 37] on icon "Editor contextual toolbar" at bounding box center [372, 37] width 7 height 7
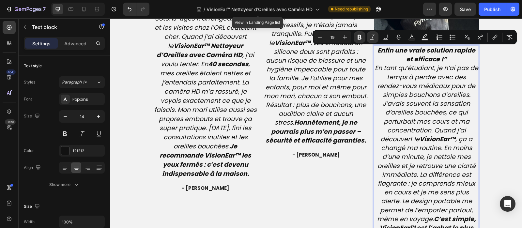
click at [445, 58] on p "Enfin une vraie solution rapide et efficace !” En tant qu’étudiant, je n’ai pas…" at bounding box center [426, 143] width 104 height 195
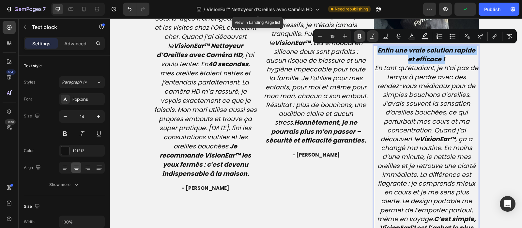
click at [363, 39] on button "Bold" at bounding box center [360, 36] width 12 height 12
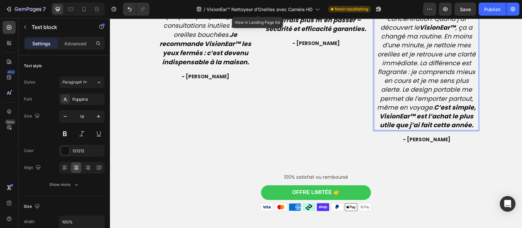
scroll to position [1778, 0]
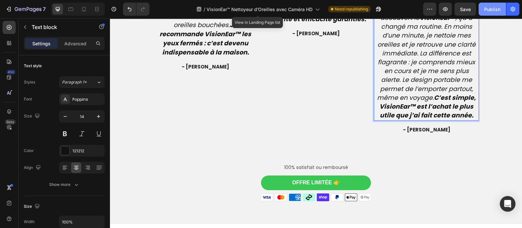
click at [496, 11] on div "Publish" at bounding box center [492, 9] width 16 height 7
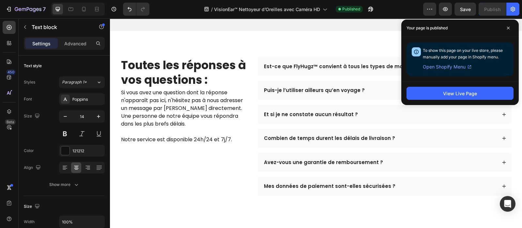
scroll to position [1972, 0]
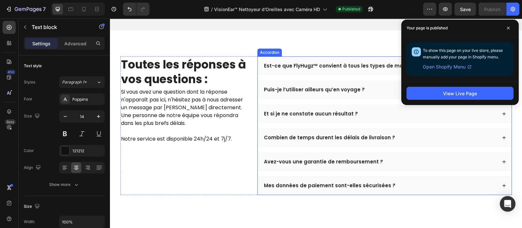
click at [301, 69] on p "Est-ce que FlyHugz™ convient à tous les types de morphologies ?" at bounding box center [349, 66] width 171 height 7
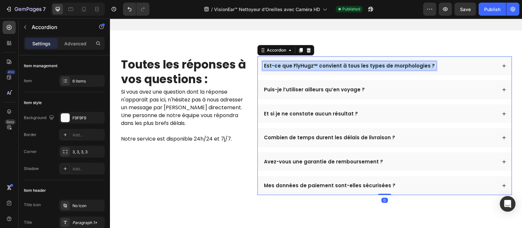
click at [301, 69] on p "Est-ce que FlyHugz™ convient à tous les types de morphologies ?" at bounding box center [349, 66] width 171 height 7
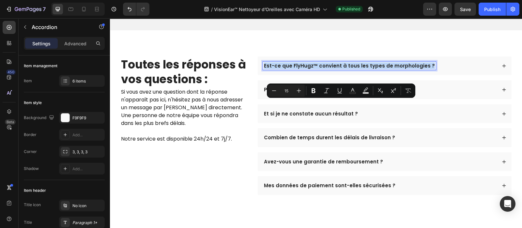
click at [301, 69] on p "Est-ce que FlyHugz™ convient à tous les types de morphologies ?" at bounding box center [349, 66] width 171 height 7
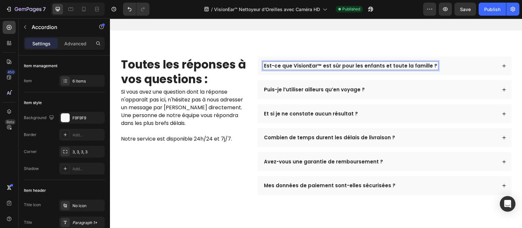
click at [440, 70] on div "Est-ce que VisionEar™ est sûr pour les enfants et toute la famille ?" at bounding box center [380, 66] width 234 height 8
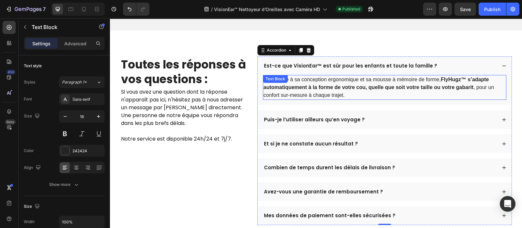
click at [344, 90] on strong "FlyHugz™ s’adapte automatiquement à la forme de votre cou, quelle que soit votr…" at bounding box center [376, 83] width 225 height 13
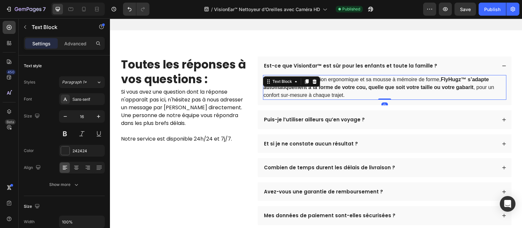
click at [344, 90] on strong "FlyHugz™ s’adapte automatiquement à la forme de votre cou, quelle que soit votr…" at bounding box center [376, 83] width 225 height 13
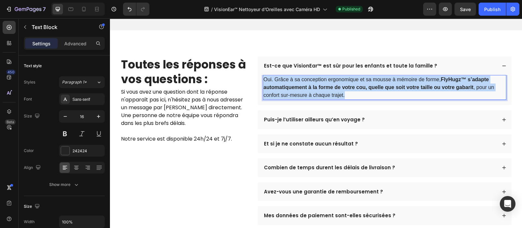
click at [344, 90] on strong "FlyHugz™ s’adapte automatiquement à la forme de votre cou, quelle que soit votr…" at bounding box center [376, 83] width 225 height 13
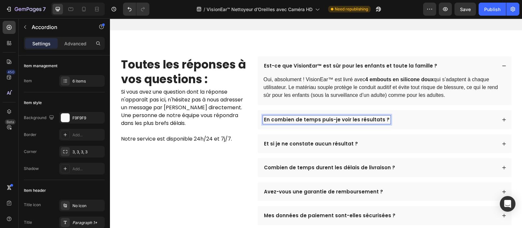
click at [413, 129] on div "En combien de temps puis-je voir les résultats ?" at bounding box center [385, 119] width 254 height 19
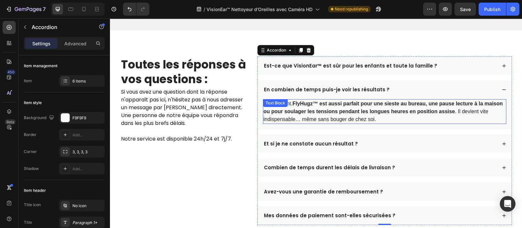
click at [360, 123] on p "Absolument. FlyHugz™ est aussi parfait pour une sieste au bureau, une pause lec…" at bounding box center [385, 111] width 242 height 23
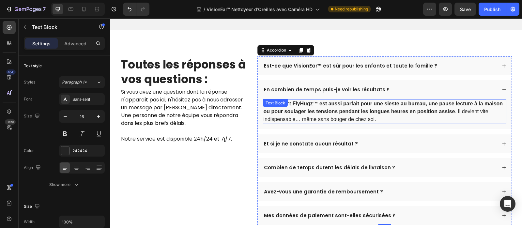
click at [360, 123] on p "Absolument. FlyHugz™ est aussi parfait pour une sieste au bureau, une pause lec…" at bounding box center [385, 111] width 242 height 23
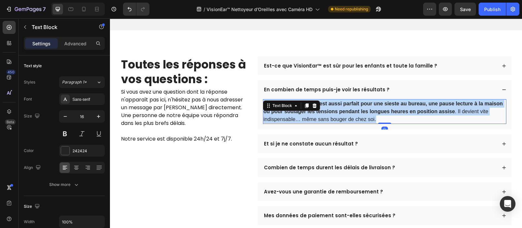
click at [360, 123] on p "Absolument. FlyHugz™ est aussi parfait pour une sieste au bureau, une pause lec…" at bounding box center [385, 111] width 242 height 23
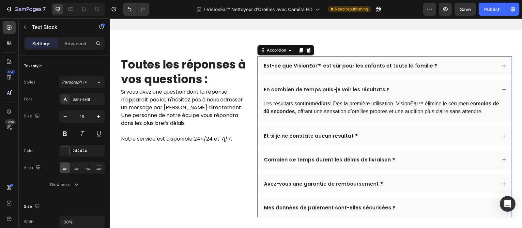
click at [313, 139] on p "Et si je ne constate aucun résultat ?" at bounding box center [311, 136] width 94 height 7
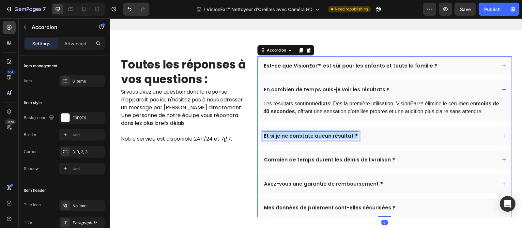
click at [313, 139] on p "Et si je ne constate aucun résultat ?" at bounding box center [311, 136] width 94 height 7
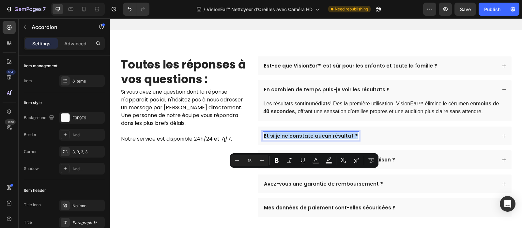
click at [313, 139] on p "Et si je ne constate aucun résultat ?" at bounding box center [311, 136] width 94 height 7
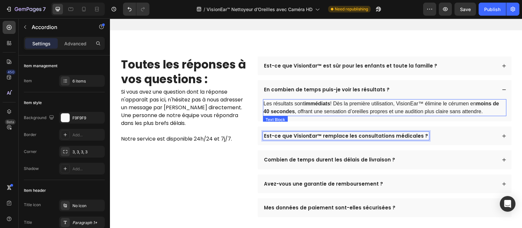
click at [428, 140] on div "Est-ce que VisionEar™ remplace les consultations médicales ?" at bounding box center [380, 136] width 234 height 8
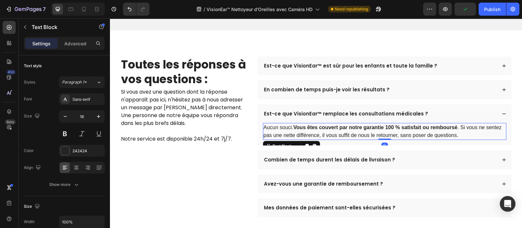
click at [391, 130] on strong "Vous êtes couvert par notre garantie 100 % satisfait ou remboursé" at bounding box center [375, 128] width 164 height 6
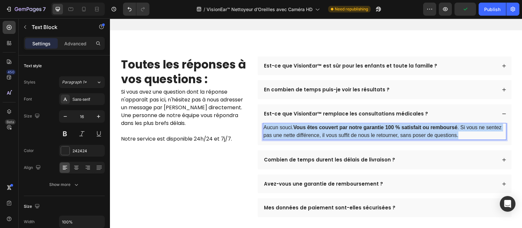
click at [391, 130] on strong "Vous êtes couvert par notre garantie 100 % satisfait ou remboursé" at bounding box center [375, 128] width 164 height 6
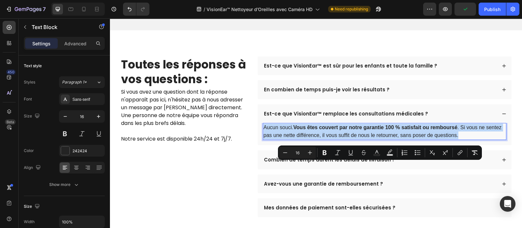
click at [391, 130] on strong "Vous êtes couvert par notre garantie 100 % satisfait ou remboursé" at bounding box center [375, 128] width 164 height 6
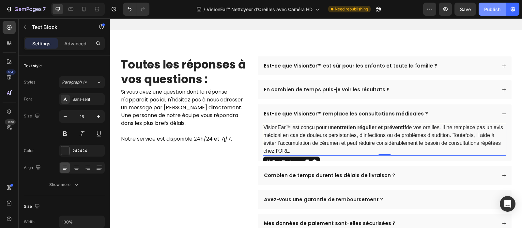
click at [491, 6] on div "Publish" at bounding box center [492, 9] width 16 height 7
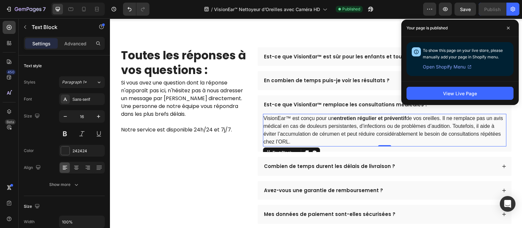
scroll to position [1984, 0]
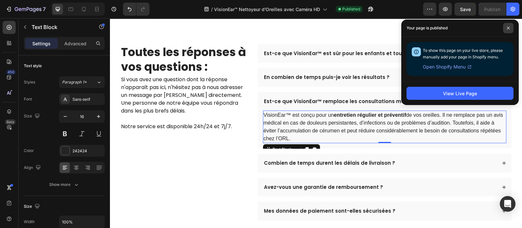
click at [507, 27] on icon at bounding box center [508, 27] width 3 height 3
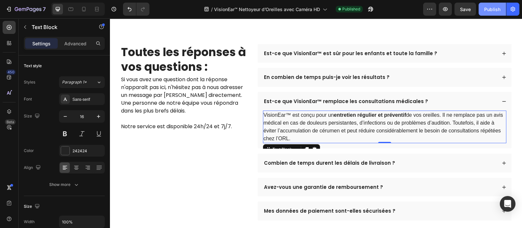
click at [495, 13] on button "Publish" at bounding box center [492, 9] width 27 height 13
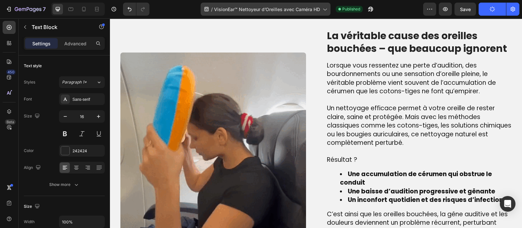
scroll to position [426, 0]
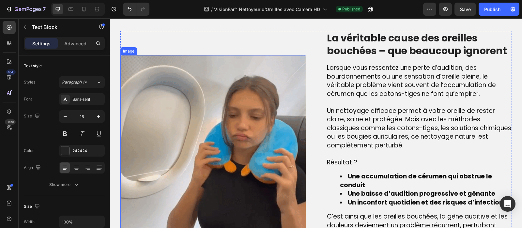
click at [214, 135] on img at bounding box center [213, 148] width 186 height 186
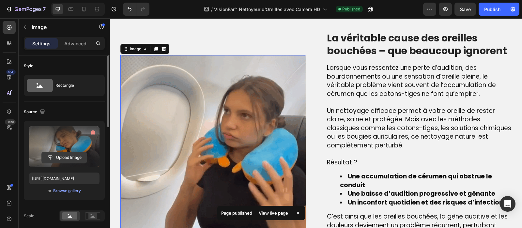
click at [72, 158] on input "file" at bounding box center [64, 157] width 45 height 11
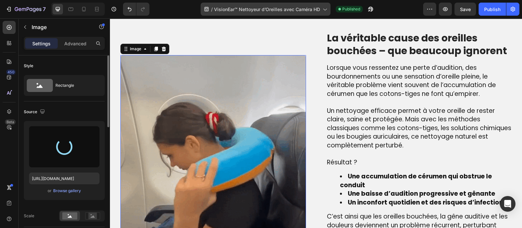
type input "[URL][DOMAIN_NAME]"
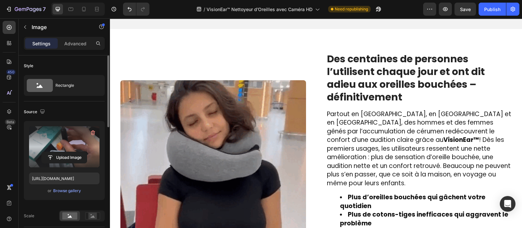
scroll to position [891, 0]
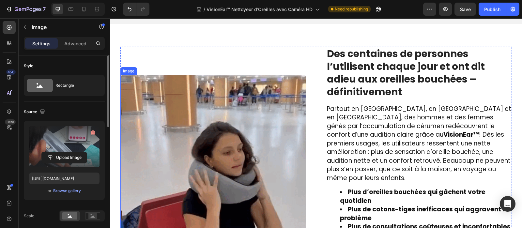
click at [218, 169] on img at bounding box center [213, 168] width 186 height 186
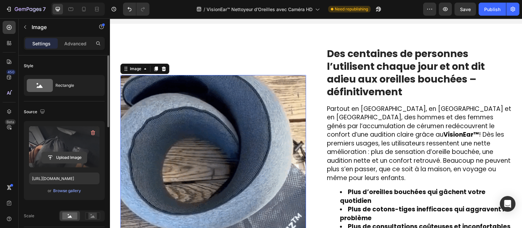
click at [68, 152] on input "file" at bounding box center [64, 157] width 45 height 11
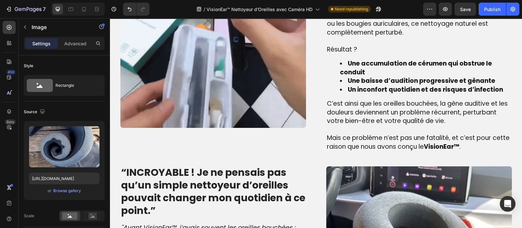
scroll to position [540, 0]
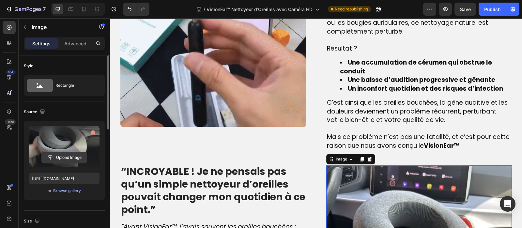
click at [72, 159] on input "file" at bounding box center [64, 157] width 45 height 11
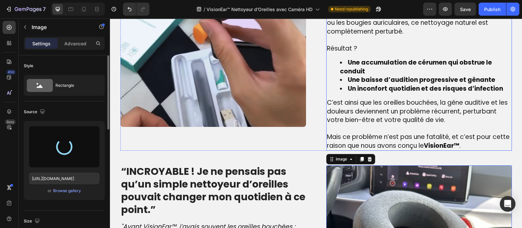
type input "[URL][DOMAIN_NAME]"
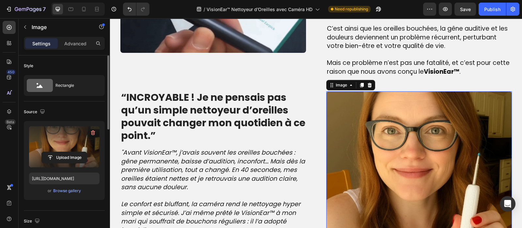
scroll to position [614, 0]
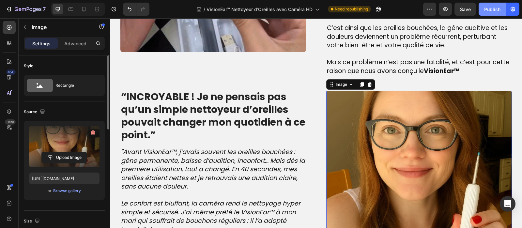
click at [492, 9] on div "Publish" at bounding box center [492, 9] width 16 height 7
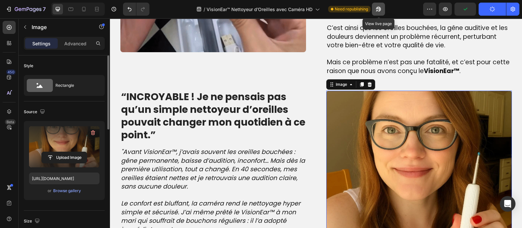
click at [378, 9] on icon "button" at bounding box center [378, 9] width 7 height 7
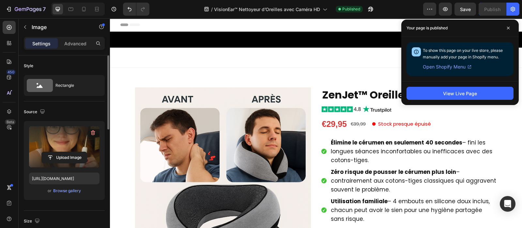
scroll to position [63, 0]
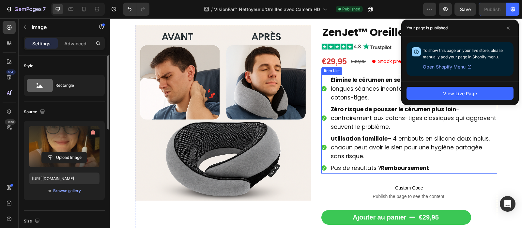
click at [321, 95] on div "Élimine le cérumen en seulement 40 secondes – fini les longues séances inconfor…" at bounding box center [409, 89] width 176 height 28
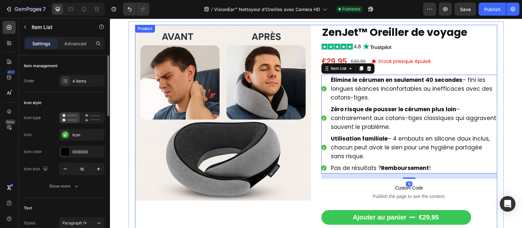
click at [313, 62] on div "Product Images ZenJet™ Oreiller de voyage Product Title Image €29,95 Product Pr…" at bounding box center [316, 182] width 362 height 315
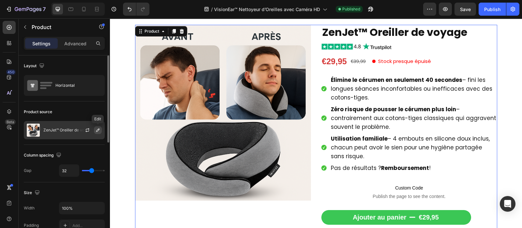
click at [94, 131] on button "button" at bounding box center [98, 130] width 8 height 8
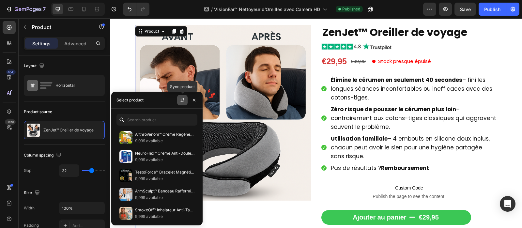
click at [183, 99] on icon "button" at bounding box center [183, 99] width 4 height 2
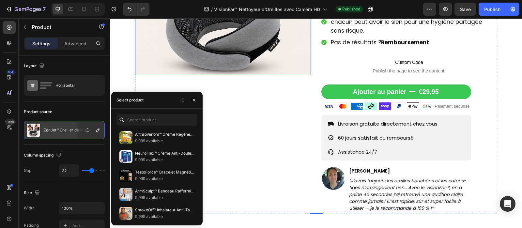
scroll to position [189, 0]
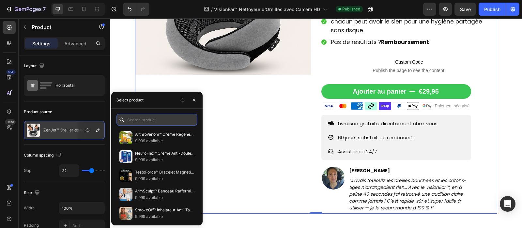
click at [157, 120] on input "text" at bounding box center [156, 120] width 81 height 12
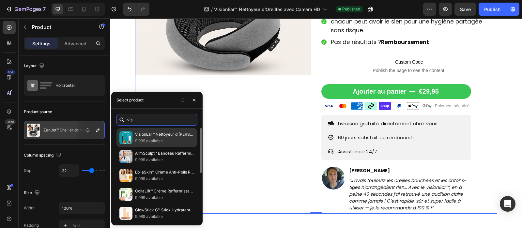
type input "vis"
click at [168, 136] on p "VisionEar™ Nettoyeur d’[PERSON_NAME] avec Caméra HD | Retire le cérumen en 40 s…" at bounding box center [164, 134] width 59 height 7
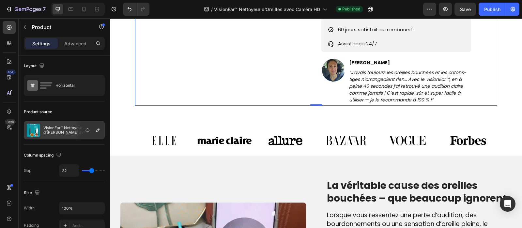
scroll to position [356, 0]
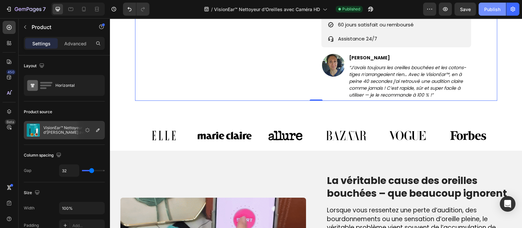
click at [493, 7] on div "Publish" at bounding box center [492, 9] width 16 height 7
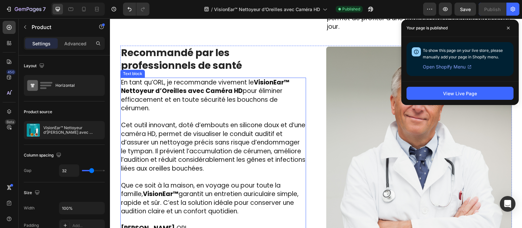
scroll to position [1592, 0]
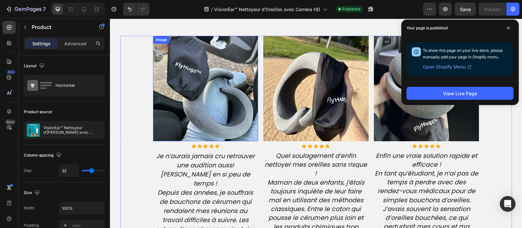
click at [203, 89] on img at bounding box center [205, 88] width 105 height 105
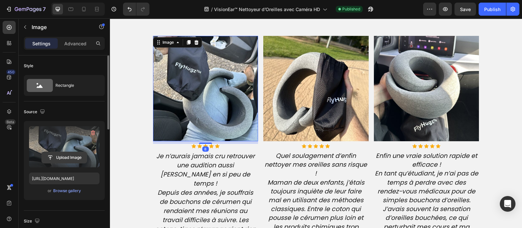
click at [59, 158] on input "file" at bounding box center [64, 157] width 45 height 11
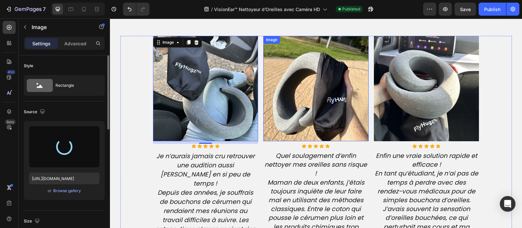
type input "[URL][DOMAIN_NAME]"
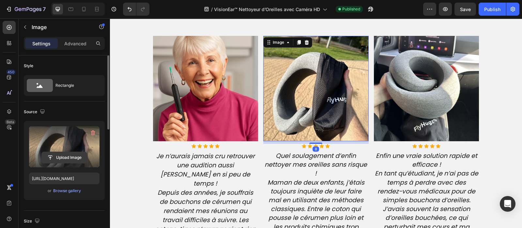
click at [66, 153] on input "file" at bounding box center [64, 157] width 45 height 11
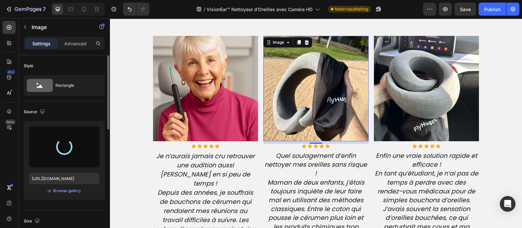
type input "[URL][DOMAIN_NAME]"
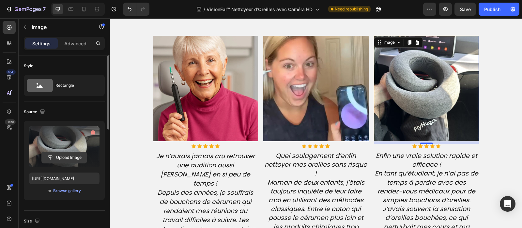
click at [70, 160] on input "file" at bounding box center [64, 157] width 45 height 11
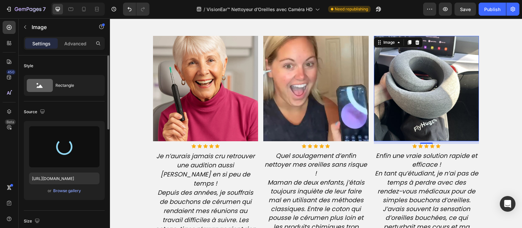
type input "[URL][DOMAIN_NAME]"
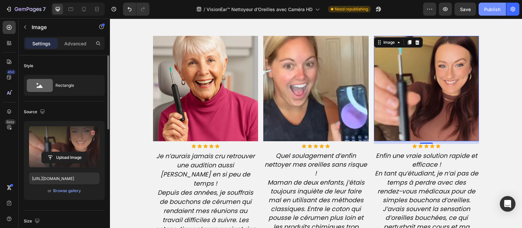
click at [494, 12] on div "Publish" at bounding box center [492, 9] width 16 height 7
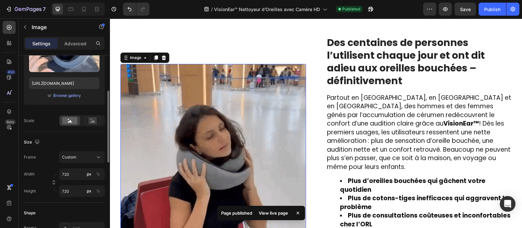
scroll to position [95, 0]
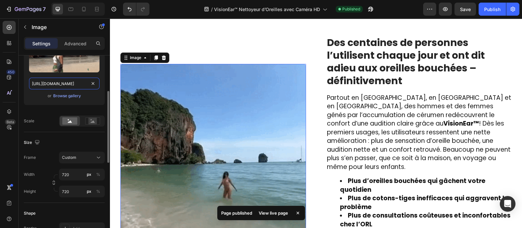
click at [65, 81] on input "[URL][DOMAIN_NAME]" at bounding box center [64, 84] width 70 height 12
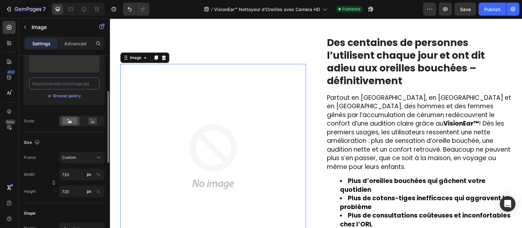
paste input "[URL][DOMAIN_NAME]"
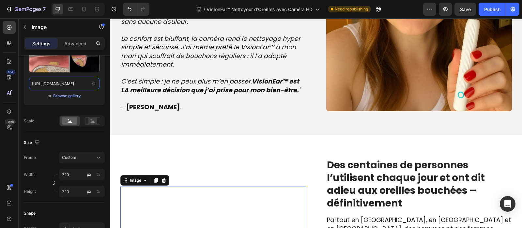
scroll to position [830, 0]
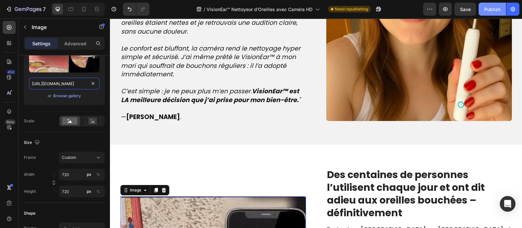
type input "[URL][DOMAIN_NAME]"
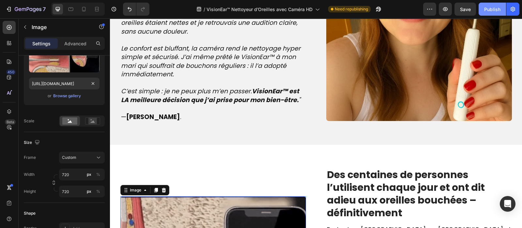
scroll to position [0, 0]
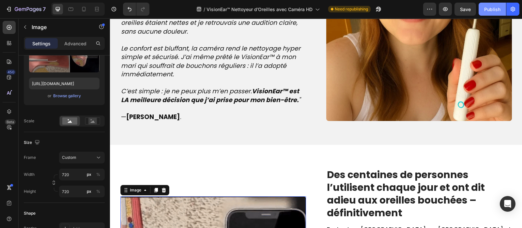
click at [488, 5] on button "Publish" at bounding box center [492, 9] width 27 height 13
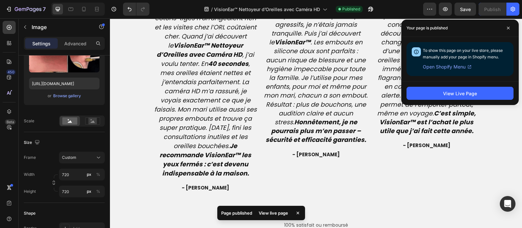
scroll to position [1883, 0]
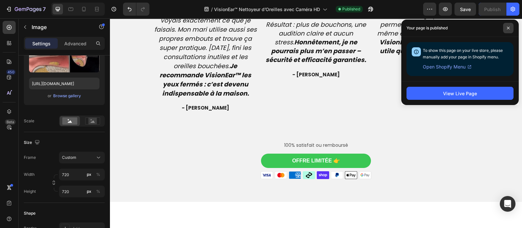
click at [511, 28] on span at bounding box center [508, 28] width 10 height 10
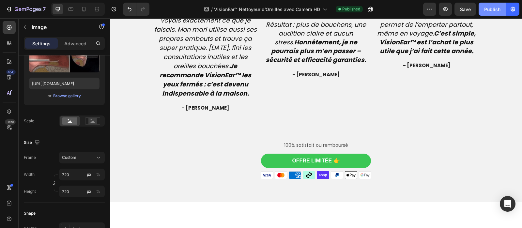
click at [488, 7] on div "Publish" at bounding box center [492, 9] width 16 height 7
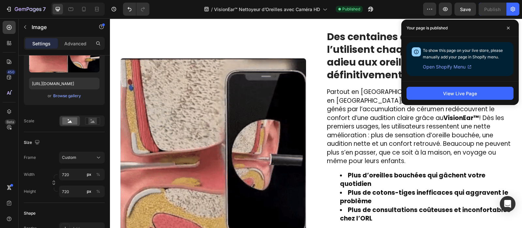
scroll to position [885, 0]
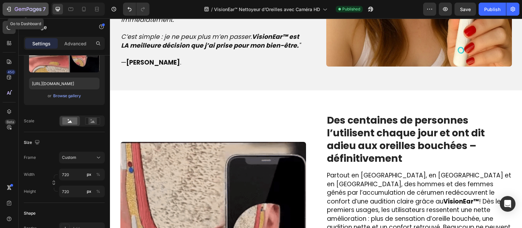
click at [26, 9] on icon "button" at bounding box center [28, 10] width 27 height 6
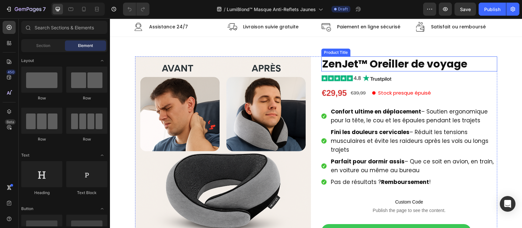
scroll to position [31, 0]
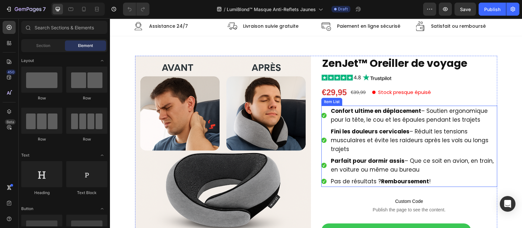
click at [359, 114] on p "Confort ultime en déplacement – Soutien ergonomique pour la tête, le cou et les…" at bounding box center [413, 116] width 165 height 18
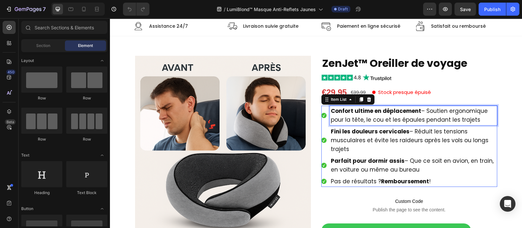
click at [359, 114] on p "Confort ultime en déplacement – Soutien ergonomique pour la tête, le cou et les…" at bounding box center [413, 116] width 165 height 18
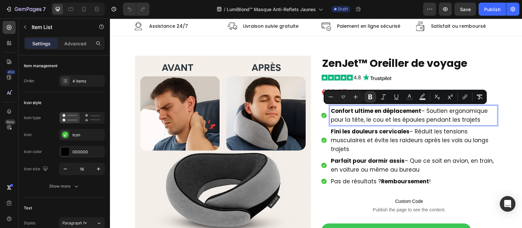
type input "15"
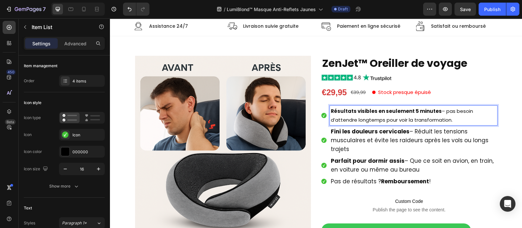
click at [359, 114] on p "Résultats visibles en seulement 5 minutes – pas besoin d’attendre longtemps pou…" at bounding box center [413, 116] width 165 height 18
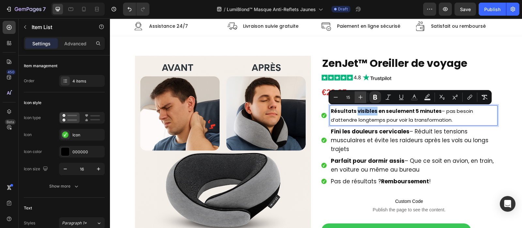
click at [361, 96] on icon "Editor contextual toolbar" at bounding box center [360, 97] width 7 height 7
type input "17"
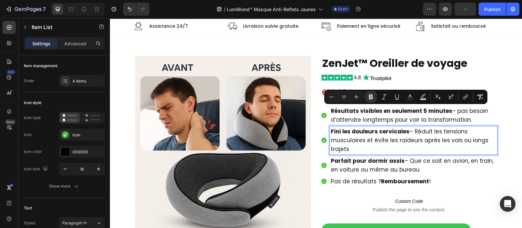
click at [353, 130] on strong "Fini les douleurs cervicales" at bounding box center [370, 132] width 79 height 8
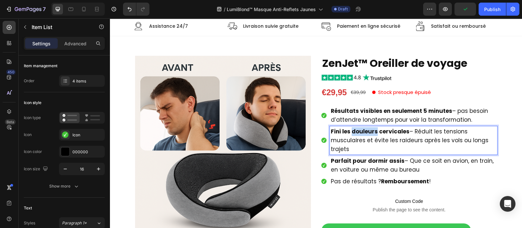
click at [353, 130] on strong "Fini les douleurs cervicales" at bounding box center [370, 132] width 79 height 8
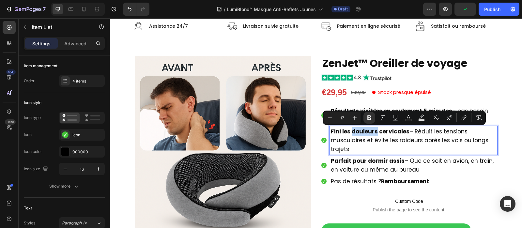
click at [353, 130] on strong "Fini les douleurs cervicales" at bounding box center [370, 132] width 79 height 8
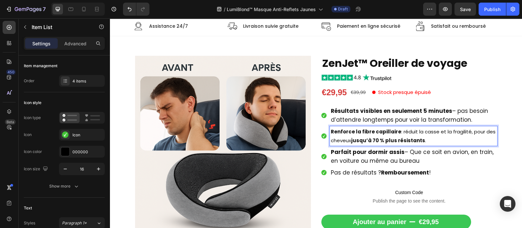
click at [353, 130] on strong "Renforce la fibre capillaire" at bounding box center [366, 131] width 70 height 7
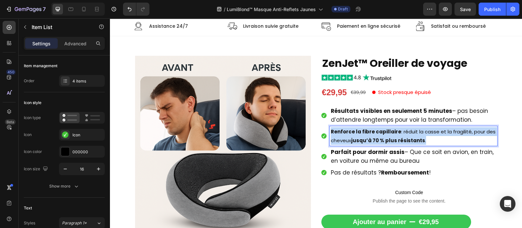
click at [353, 130] on strong "Renforce la fibre capillaire" at bounding box center [366, 131] width 70 height 7
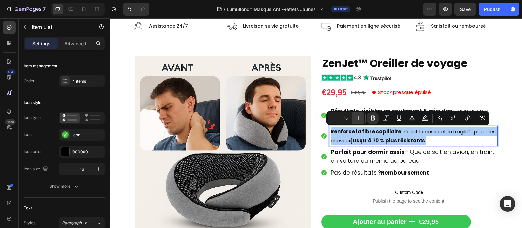
click at [358, 117] on icon "Editor contextual toolbar" at bounding box center [358, 118] width 7 height 7
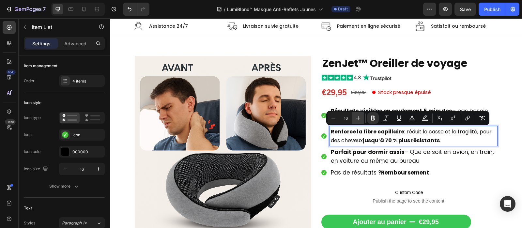
click at [358, 117] on icon "Editor contextual toolbar" at bounding box center [358, 118] width 7 height 7
type input "17"
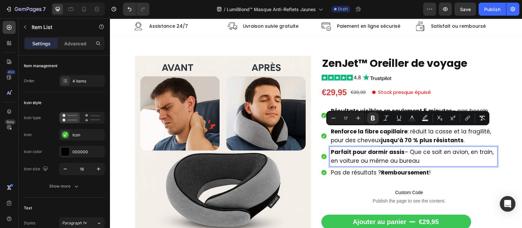
click at [400, 152] on span "Parfait pour dormir assis – Que ce soit en avion, en train, en voiture ou même …" at bounding box center [412, 156] width 163 height 17
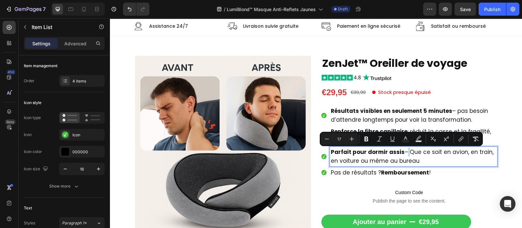
copy span "–"
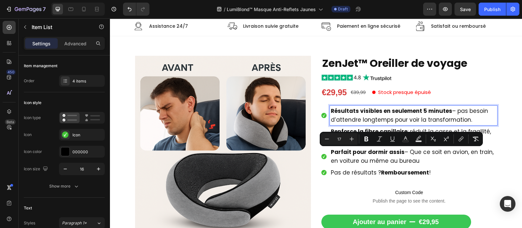
click at [395, 123] on span "Résultats visibles en seulement 5 minutes – pas besoin d’attendre longtemps pou…" at bounding box center [409, 115] width 157 height 17
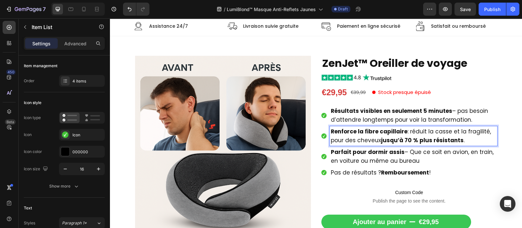
click at [404, 131] on span "Renforce la fibre capillaire : réduit la casse et la fragilité, pour des cheveu…" at bounding box center [411, 136] width 160 height 17
drag, startPoint x: 460, startPoint y: 139, endPoint x: 377, endPoint y: 140, distance: 82.9
click at [377, 140] on p "Renforce la fibre capillaire – réduit la casse et la fragilité, pour des cheveu…" at bounding box center [413, 136] width 165 height 18
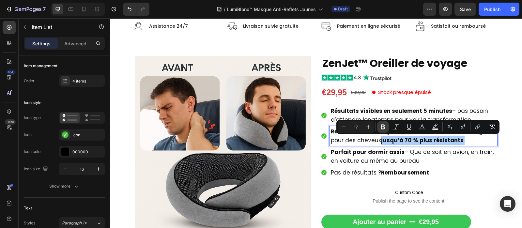
click at [381, 127] on icon "Editor contextual toolbar" at bounding box center [383, 127] width 4 height 5
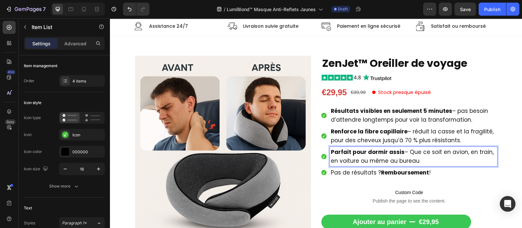
click at [350, 161] on span "Parfait pour dormir assis – Que ce soit en avion, en train, en voiture ou même …" at bounding box center [412, 156] width 163 height 17
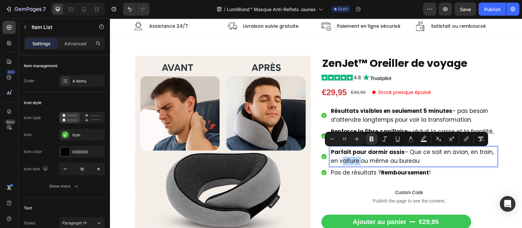
click at [350, 161] on span "Parfait pour dormir assis – Que ce soit en avion, en train, en voiture ou même …" at bounding box center [412, 156] width 163 height 17
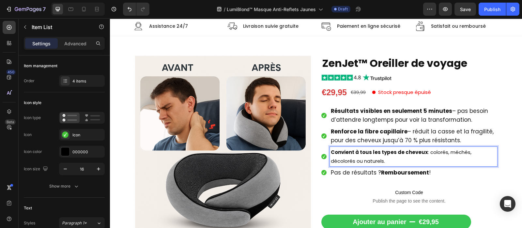
drag, startPoint x: 357, startPoint y: 160, endPoint x: 323, endPoint y: 152, distance: 35.0
click at [323, 152] on div "Convient à tous les types de cheveux : colorés, méchés, décolorés ou naturels." at bounding box center [409, 157] width 176 height 20
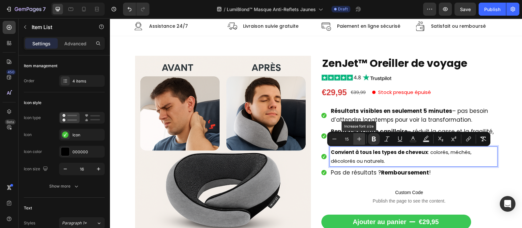
click at [360, 134] on button "Plus" at bounding box center [359, 139] width 12 height 12
type input "17"
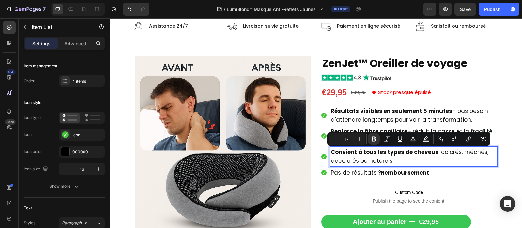
click at [436, 154] on span "Convient à tous les types de cheveux : colorés, méchés, décolorés ou naturels." at bounding box center [410, 156] width 158 height 17
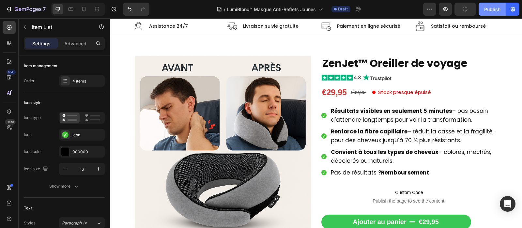
click at [495, 8] on div "Publish" at bounding box center [492, 9] width 16 height 7
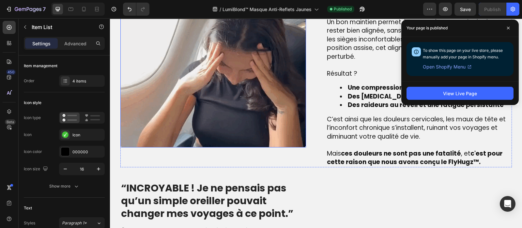
scroll to position [489, 0]
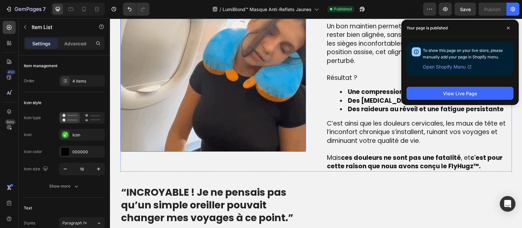
click at [224, 99] on img at bounding box center [213, 59] width 186 height 186
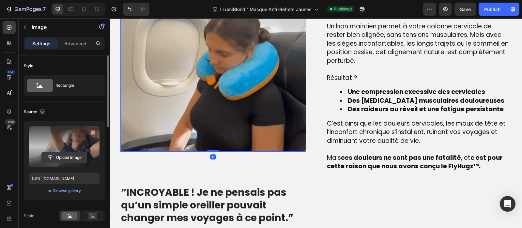
click at [66, 157] on input "file" at bounding box center [64, 157] width 45 height 11
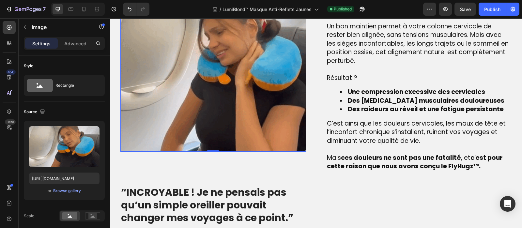
scroll to position [487, 0]
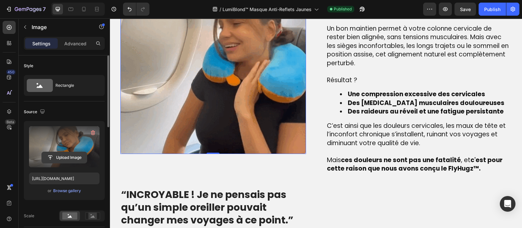
click at [67, 156] on input "file" at bounding box center [64, 157] width 45 height 11
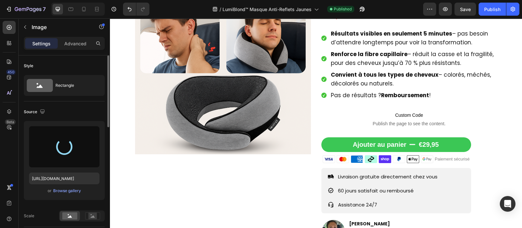
scroll to position [123, 0]
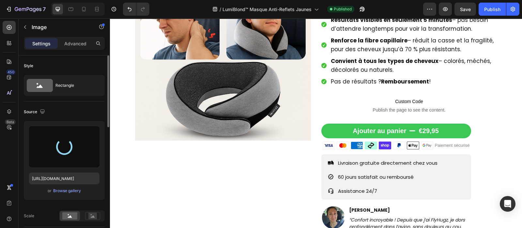
type input "https://cdn.shopify.com/s/files/1/0810/9329/6452/files/gempages_540190890933617…"
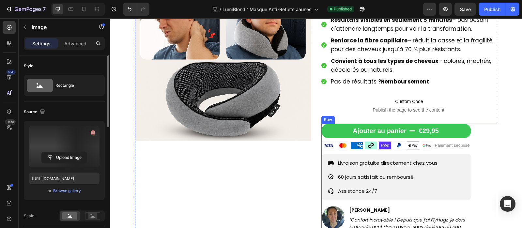
scroll to position [215, 0]
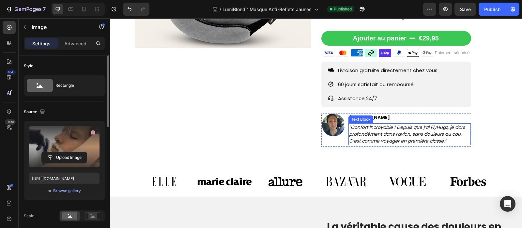
click at [362, 129] on icon "“Confort incroyable ! Depuis que j’ai FlyHugz, je dors profondément dans l’avio…" at bounding box center [407, 134] width 116 height 20
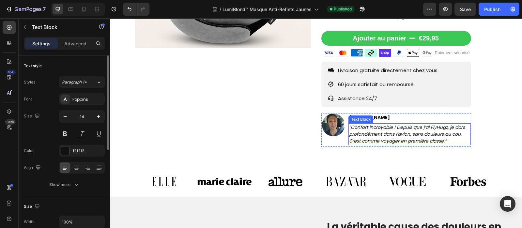
click at [362, 129] on icon "“Confort incroyable ! Depuis que j’ai FlyHugz, je dors profondément dans l’avio…" at bounding box center [407, 134] width 116 height 20
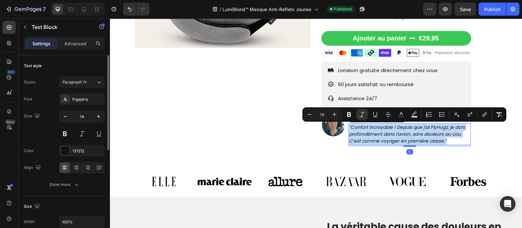
click at [362, 129] on icon "“Confort incroyable ! Depuis que j’ai FlyHugz, je dors profondément dans l’avio…" at bounding box center [407, 134] width 116 height 20
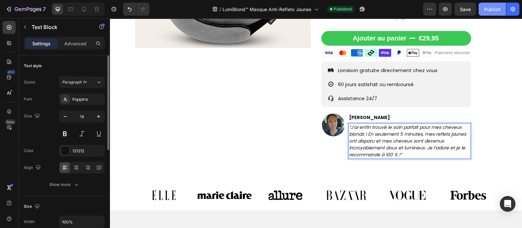
click at [497, 6] on div "Publish" at bounding box center [492, 9] width 16 height 7
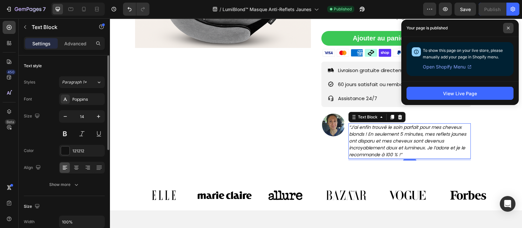
click at [507, 27] on icon at bounding box center [508, 27] width 3 height 3
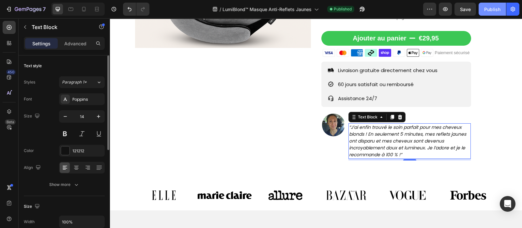
click at [494, 11] on div "Publish" at bounding box center [492, 9] width 16 height 7
